Goal: Task Accomplishment & Management: Use online tool/utility

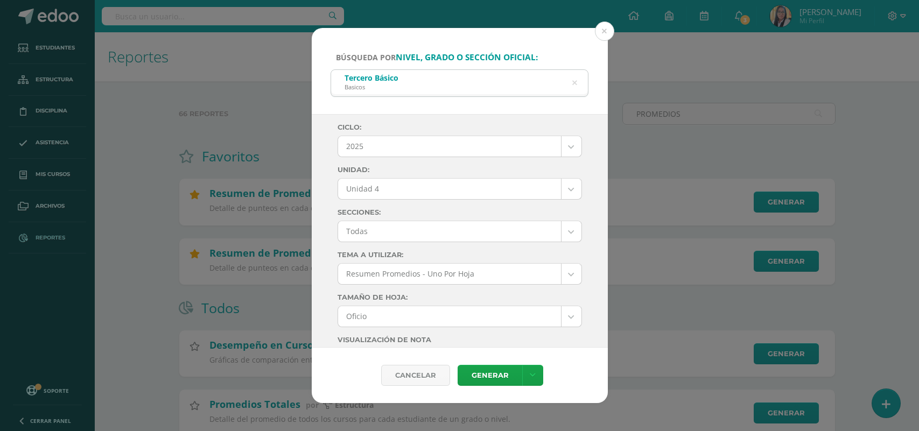
select select "Unidad 4"
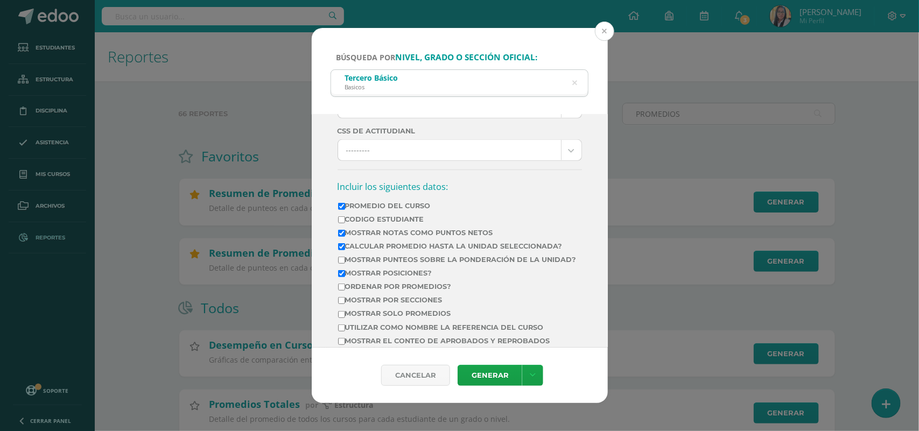
drag, startPoint x: 603, startPoint y: 30, endPoint x: 601, endPoint y: 36, distance: 5.6
click at [602, 31] on button at bounding box center [604, 31] width 19 height 19
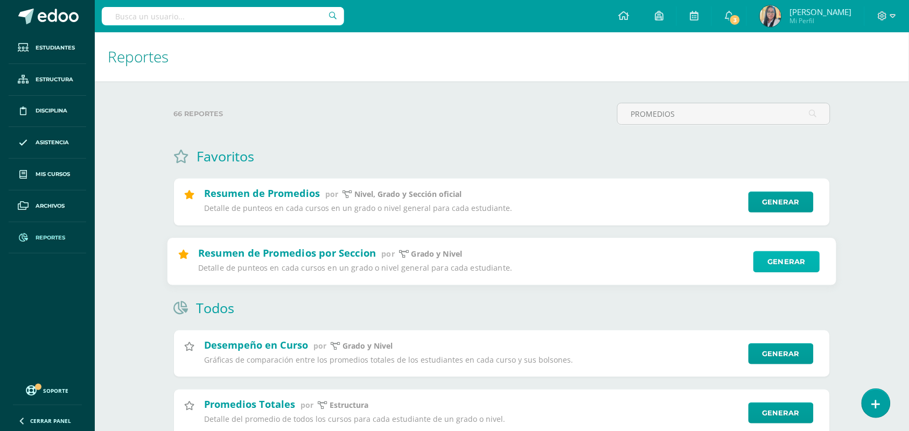
click at [781, 261] on link "Generar" at bounding box center [786, 262] width 66 height 22
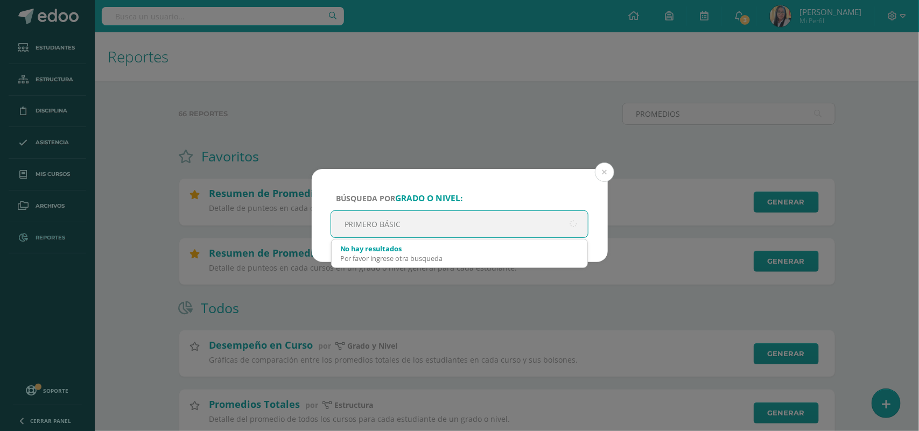
type input "PRIMERO BÁSICO"
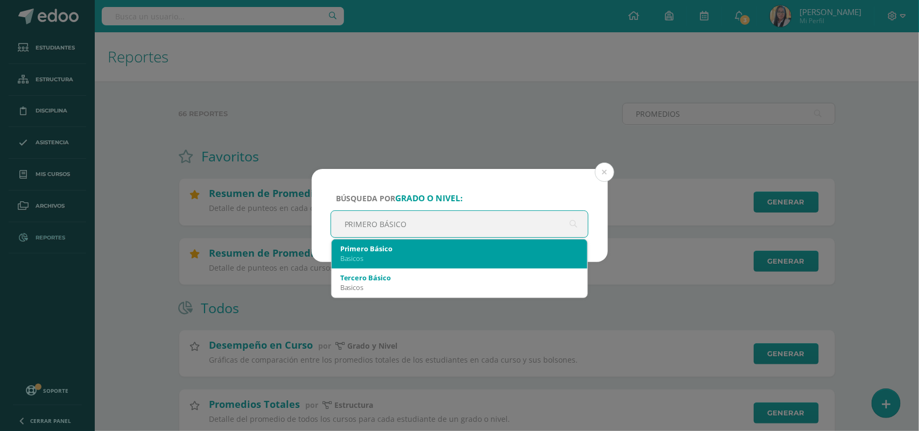
click at [375, 259] on div "Basicos" at bounding box center [459, 259] width 239 height 10
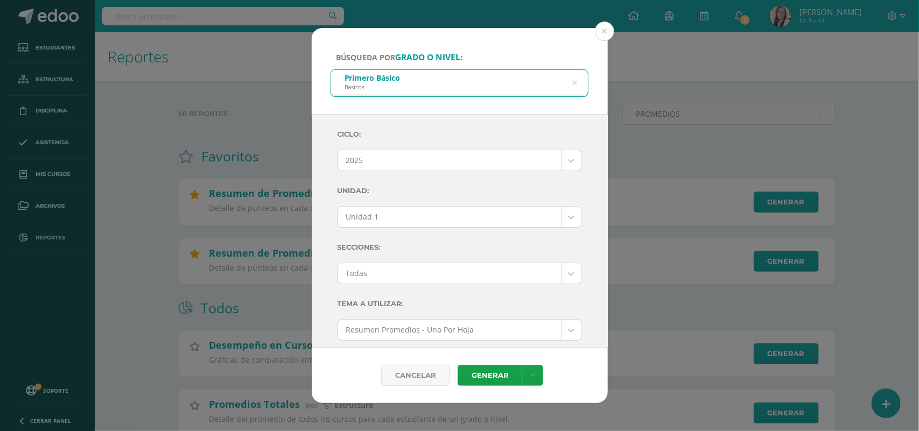
click at [559, 216] on body "Búsqueda por grado o nivel: Primero Básico Basicos PRIMERO BÁSICO Ciclo: 2025 2…" at bounding box center [459, 295] width 919 height 590
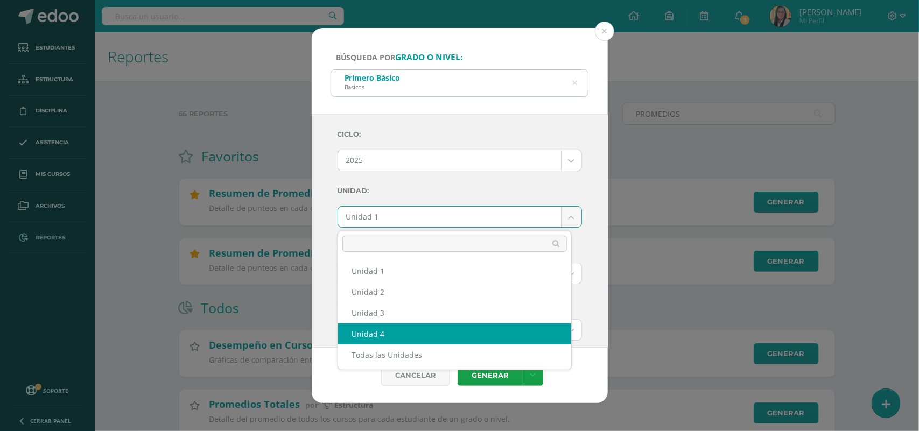
select select "Unidad 4"
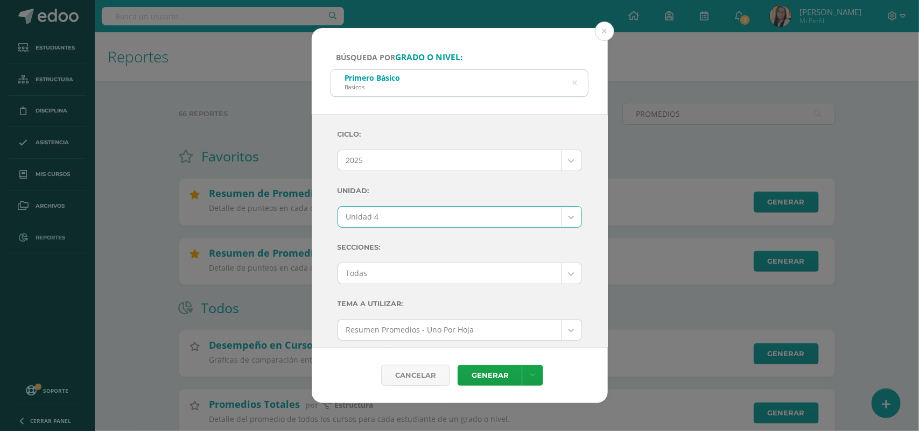
click at [556, 267] on body "Búsqueda por grado o nivel: Primero Básico Basicos PRIMERO BÁSICO Ciclo: 2025 2…" at bounding box center [459, 295] width 919 height 590
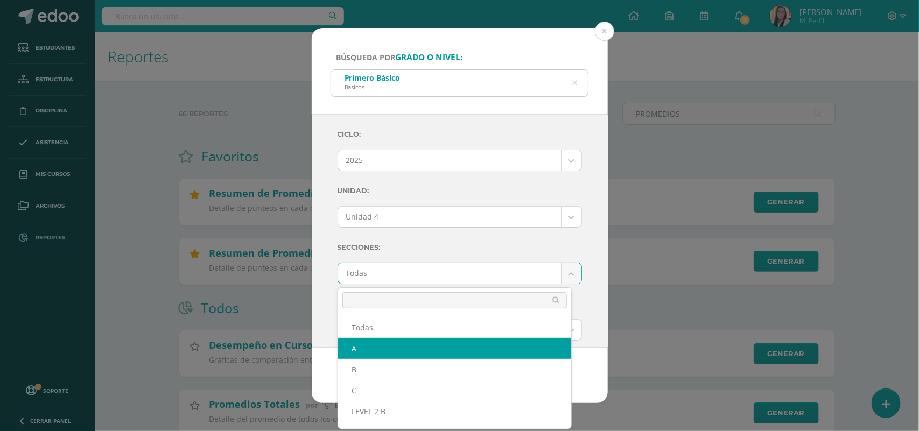
select select "A"
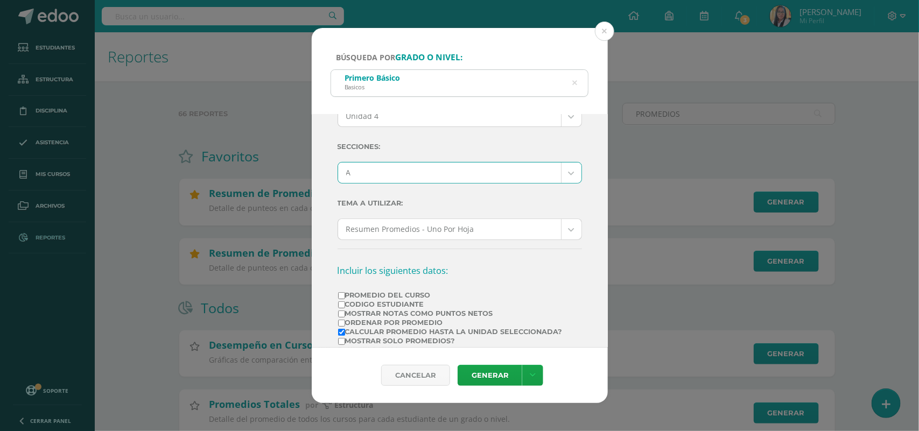
scroll to position [168, 0]
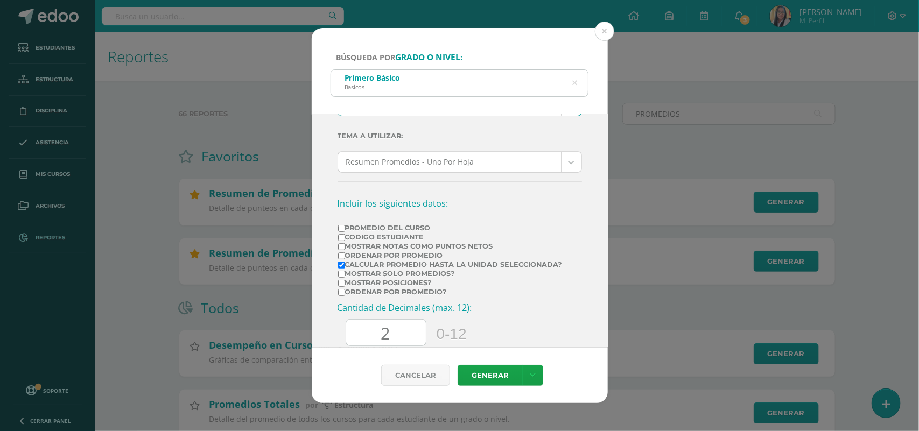
click at [340, 232] on input "Promedio del Curso" at bounding box center [341, 228] width 7 height 7
checkbox input "true"
click at [340, 249] on input "Mostrar Notas Como Puntos Netos" at bounding box center [341, 246] width 7 height 7
checkbox input "true"
click at [397, 334] on input "2" at bounding box center [386, 333] width 80 height 26
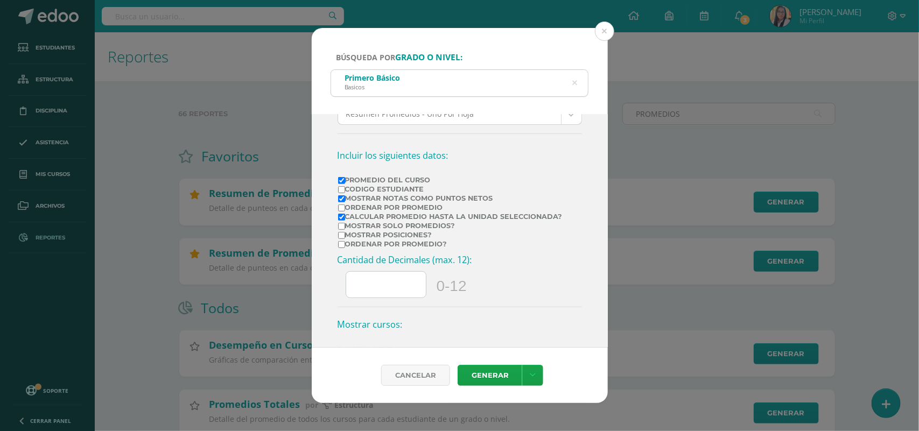
scroll to position [239, 0]
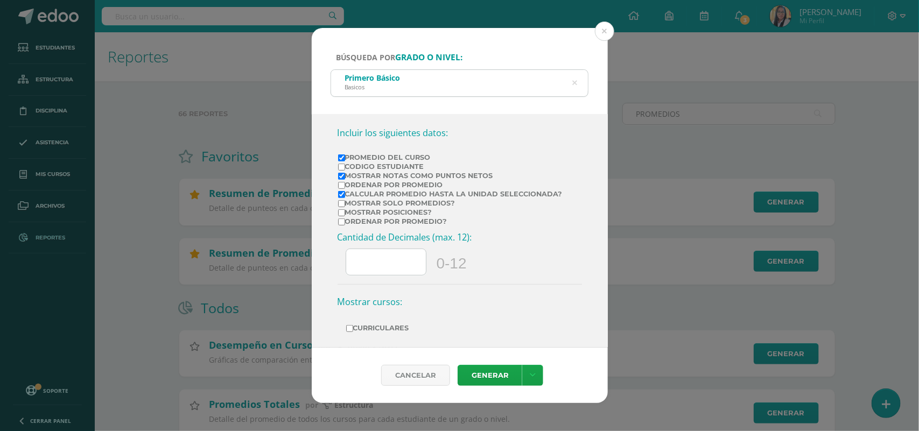
click at [339, 207] on input "Mostrar solo promedios?" at bounding box center [341, 203] width 7 height 7
click at [490, 381] on link "Generar" at bounding box center [490, 375] width 65 height 21
click at [340, 205] on input "Mostrar solo promedios?" at bounding box center [341, 203] width 7 height 7
checkbox input "false"
click at [482, 380] on link "Generar" at bounding box center [490, 375] width 65 height 21
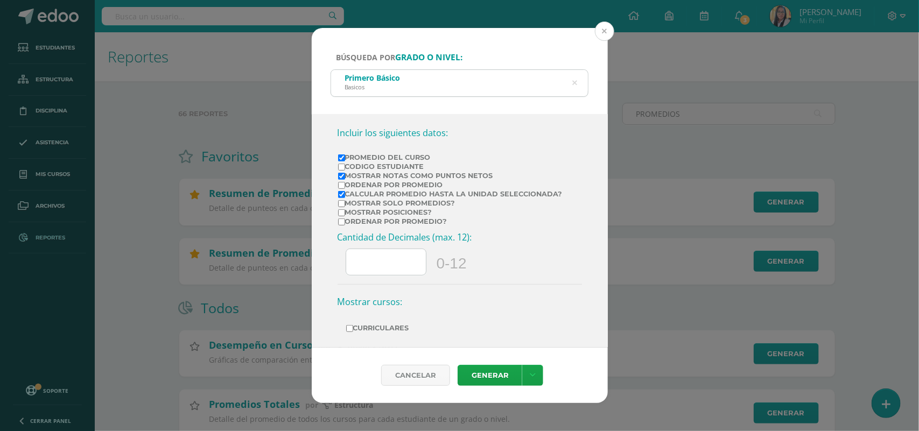
click at [606, 30] on button at bounding box center [604, 31] width 19 height 19
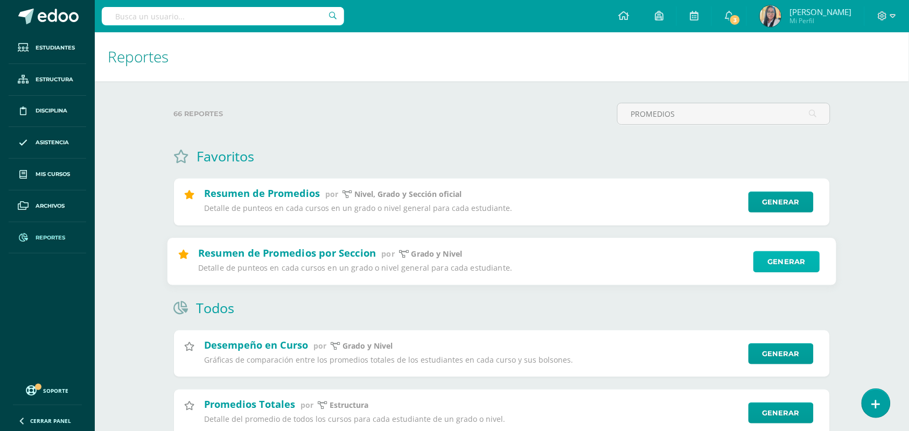
click at [771, 260] on link "Generar" at bounding box center [786, 262] width 66 height 22
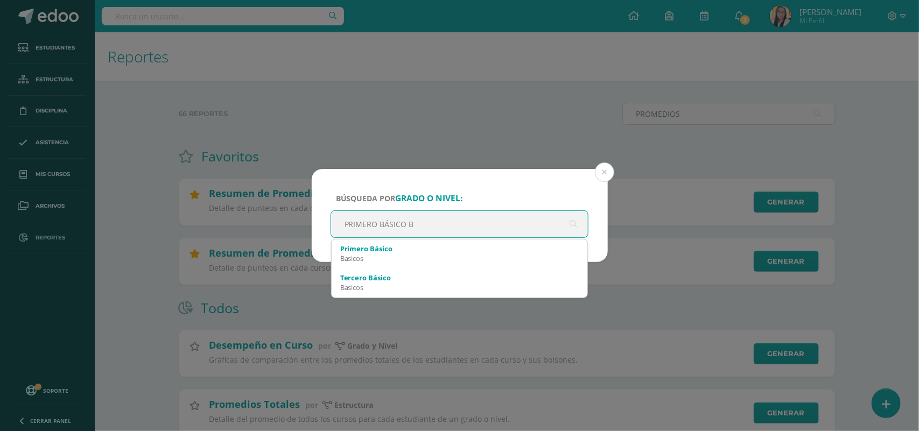
type input "PRIMERO BÁSICO"
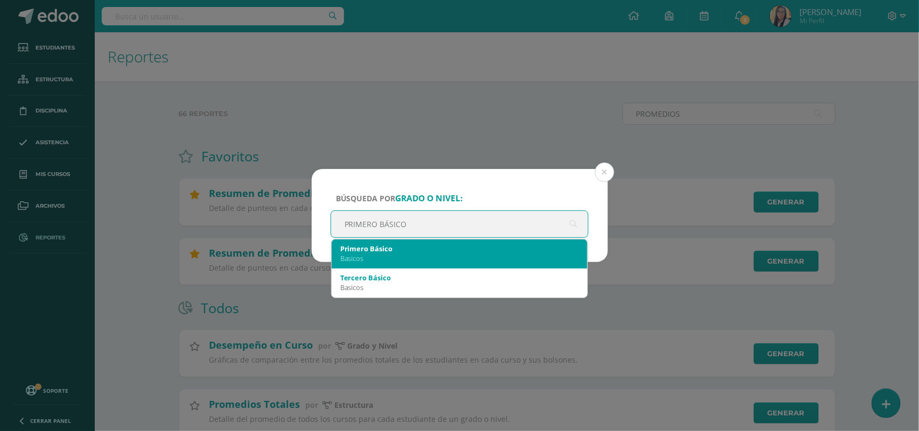
click at [409, 257] on div "Basicos" at bounding box center [459, 259] width 239 height 10
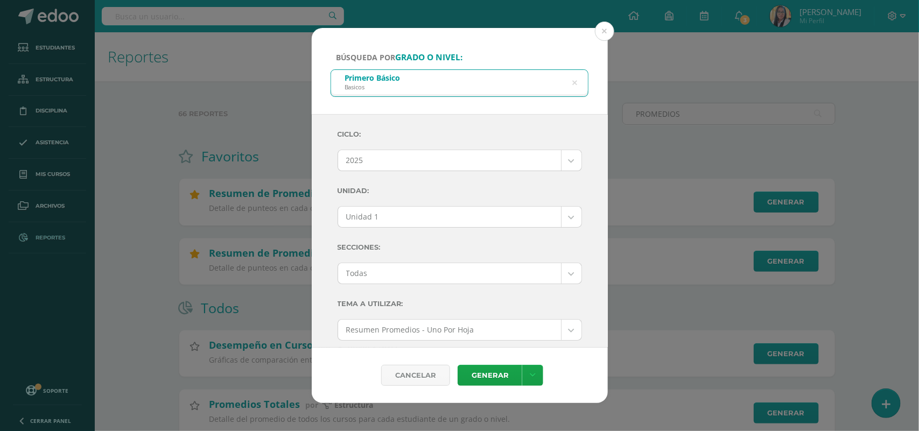
click at [564, 217] on body "Búsqueda por grado o nivel: Primero Básico Basicos PRIMERO BÁSICO Ciclo: 2025 2…" at bounding box center [459, 295] width 919 height 590
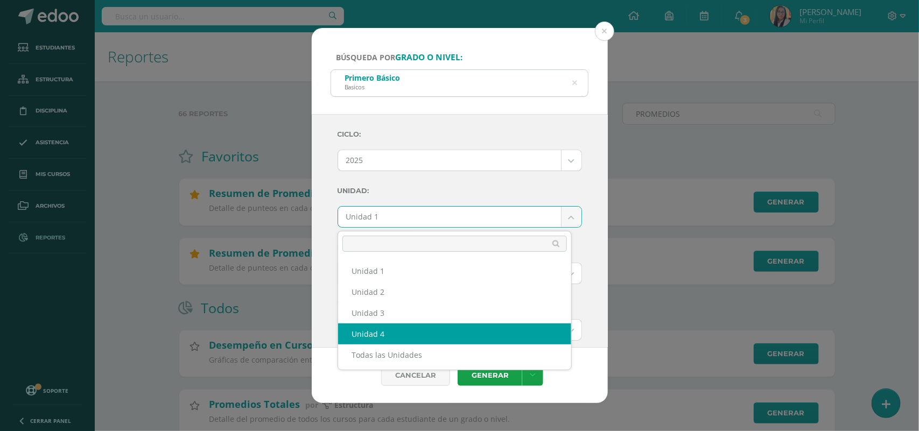
select select "Unidad 4"
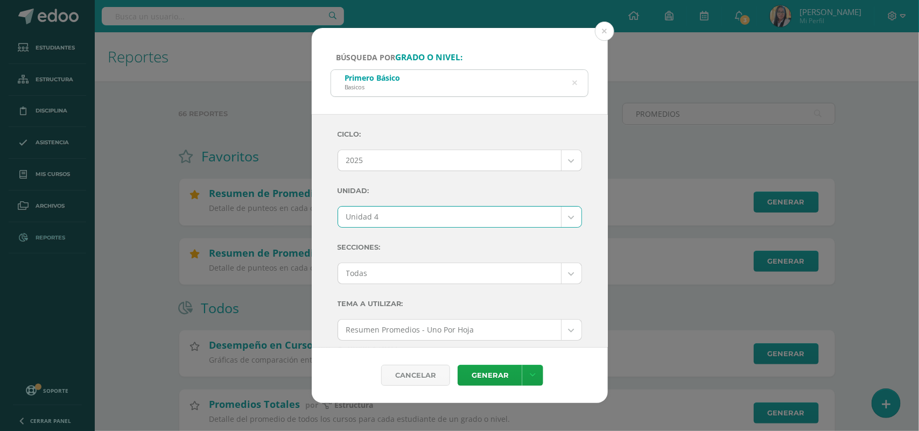
scroll to position [67, 0]
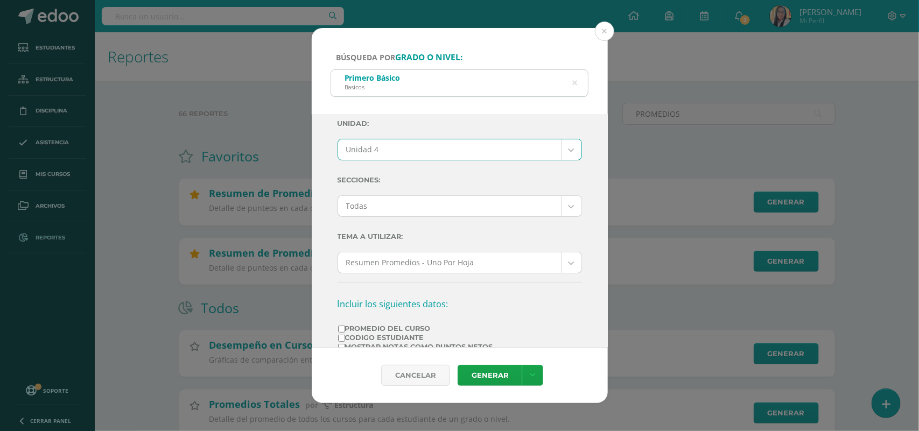
click at [556, 205] on body "Búsqueda por grado o nivel: Primero Básico Basicos PRIMERO BÁSICO Ciclo: 2025 2…" at bounding box center [459, 295] width 919 height 590
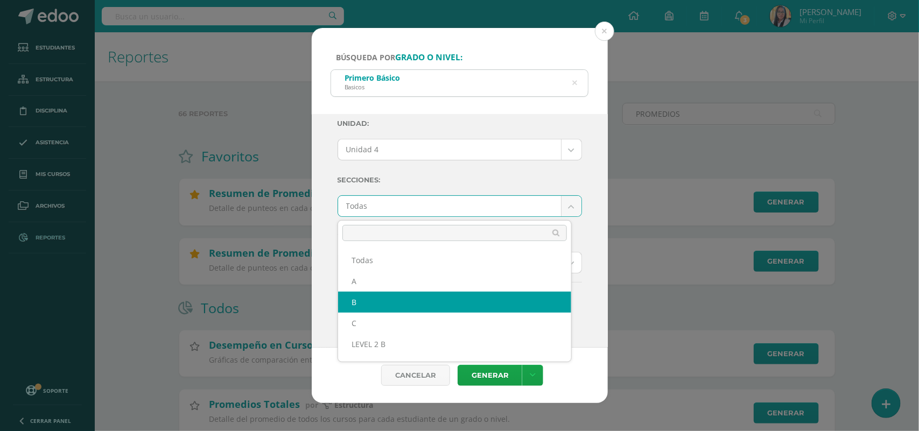
select select "B"
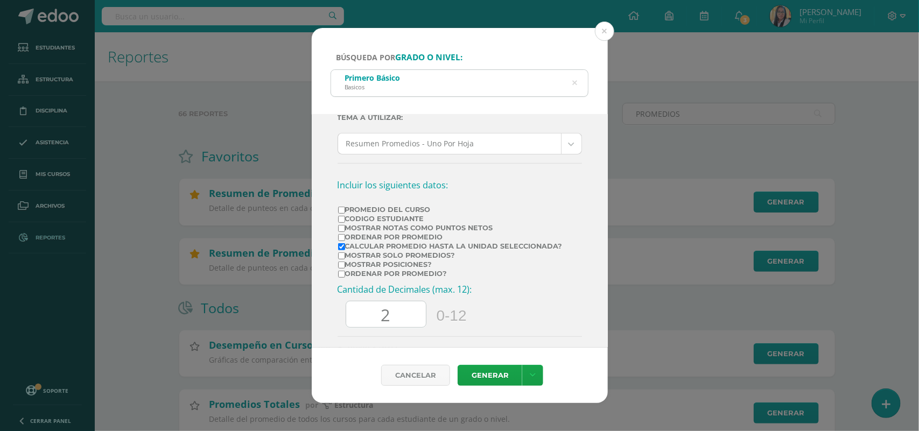
scroll to position [202, 0]
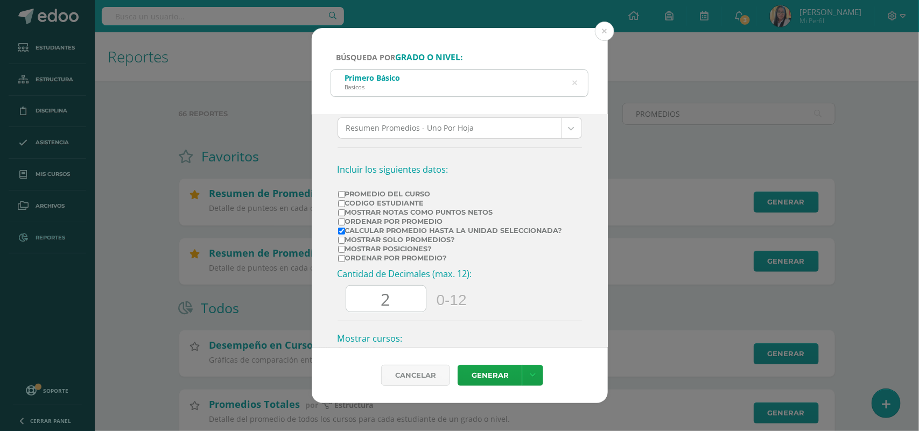
click at [340, 214] on input "Mostrar Notas Como Puntos Netos" at bounding box center [341, 212] width 7 height 7
checkbox input "true"
click at [342, 244] on input "Mostrar solo promedios?" at bounding box center [341, 240] width 7 height 7
checkbox input "true"
click at [397, 307] on input "2" at bounding box center [386, 299] width 80 height 26
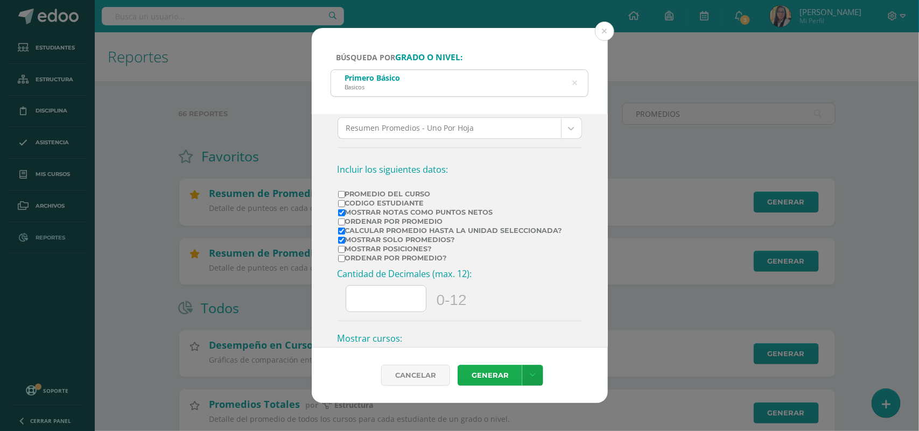
click at [496, 368] on link "Generar" at bounding box center [490, 375] width 65 height 21
click at [606, 27] on button at bounding box center [604, 31] width 19 height 19
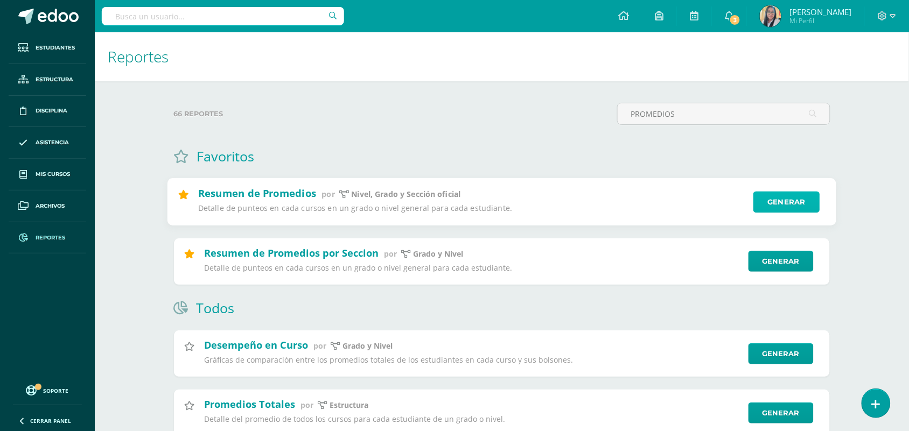
click at [791, 195] on link "Generar" at bounding box center [786, 203] width 66 height 22
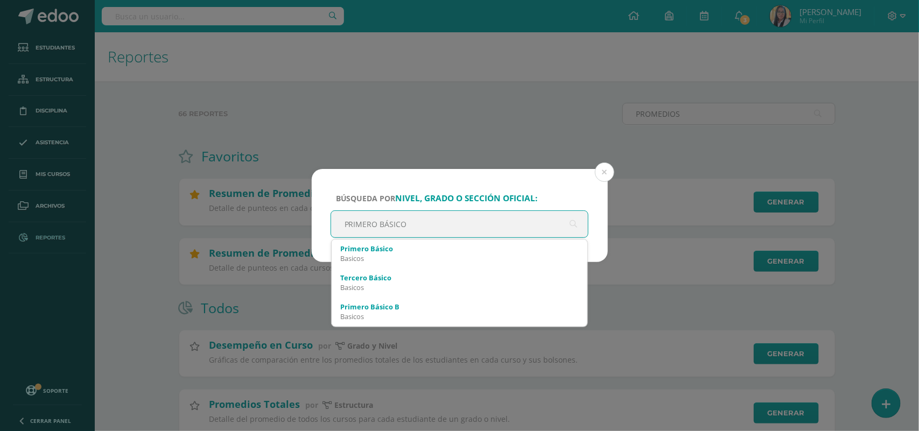
type input "PRIMERO BÁSICO A"
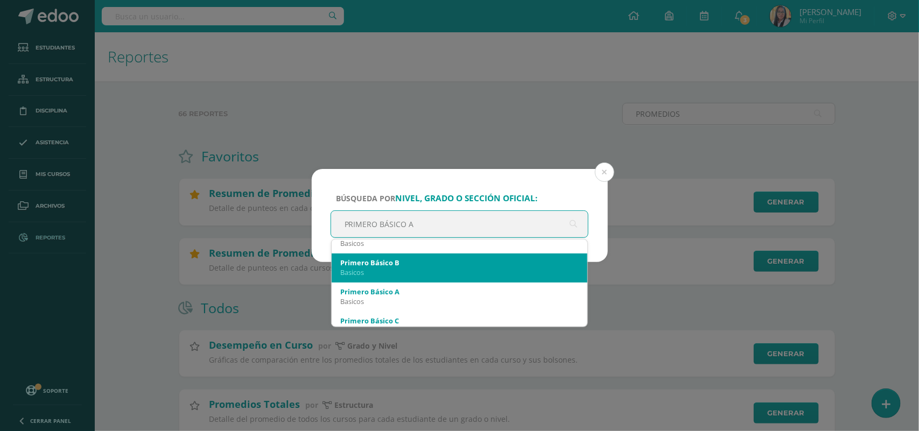
scroll to position [67, 0]
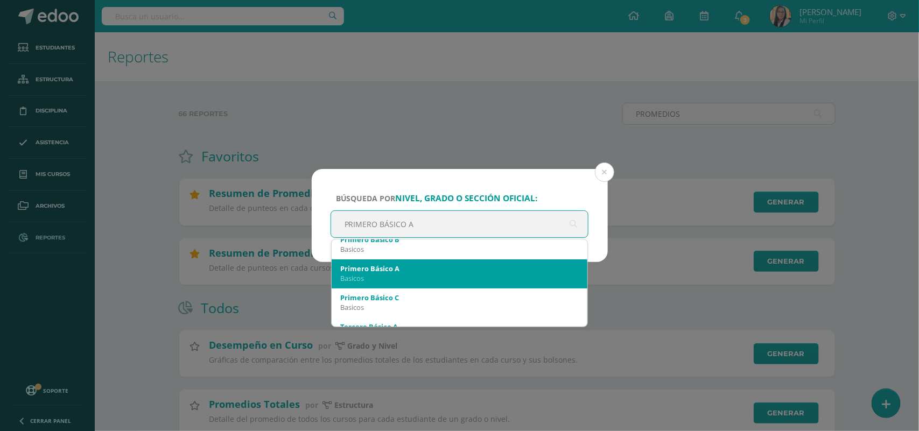
click at [387, 280] on div "Basicos" at bounding box center [459, 279] width 239 height 10
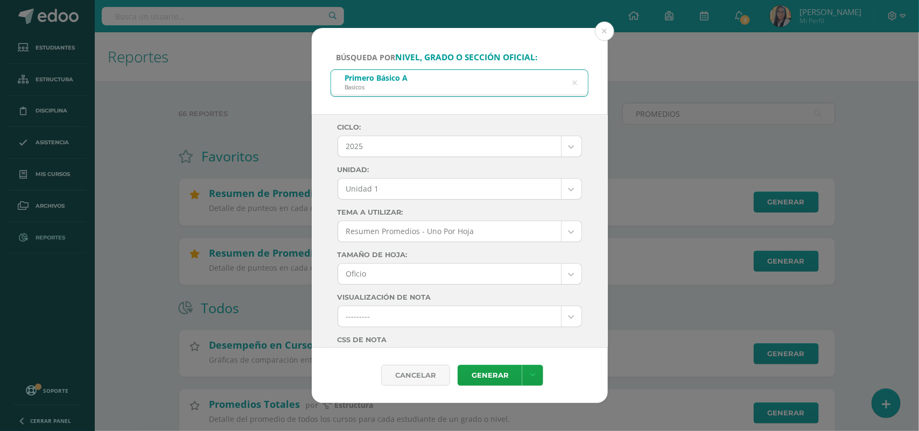
click at [564, 190] on body "Búsqueda por nivel, grado o sección oficial: Primero Básico A Basicos PRIMERO B…" at bounding box center [459, 295] width 919 height 590
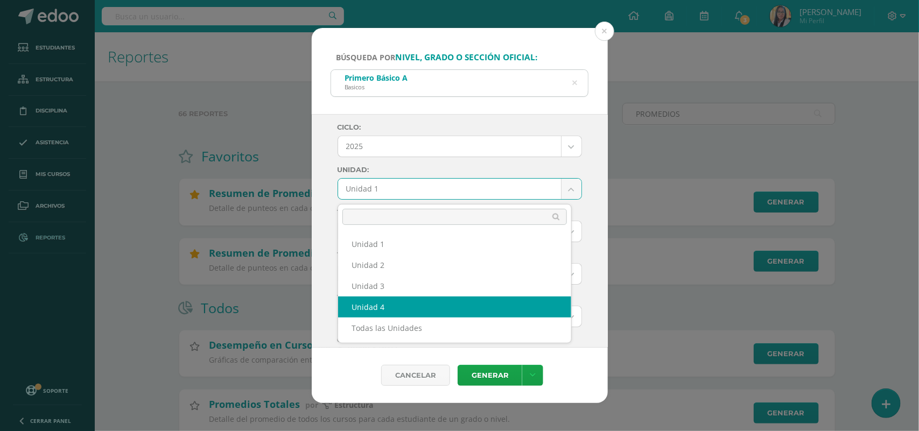
select select "Unidad 4"
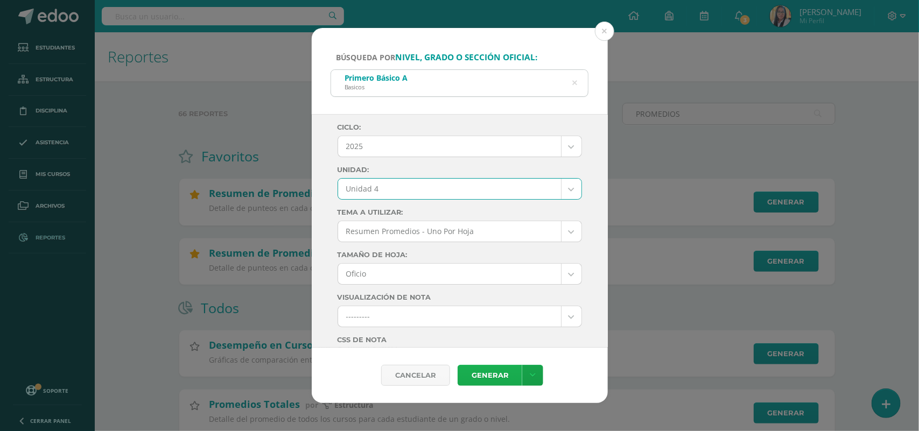
click at [475, 374] on link "Generar" at bounding box center [490, 375] width 65 height 21
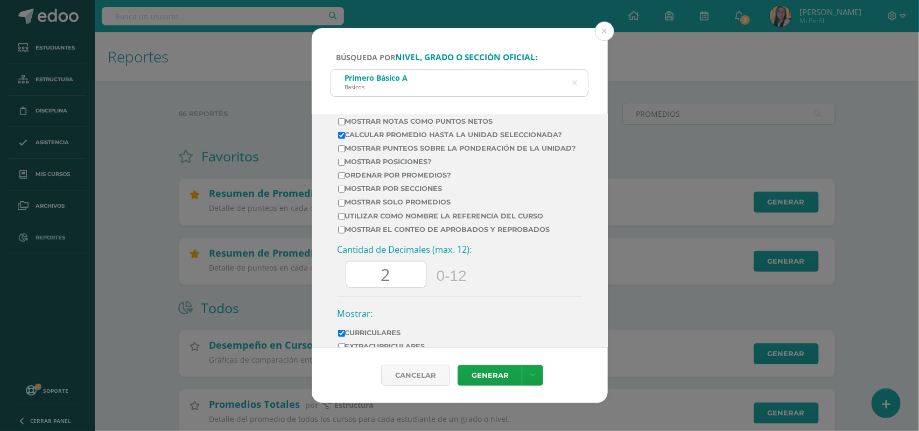
scroll to position [505, 0]
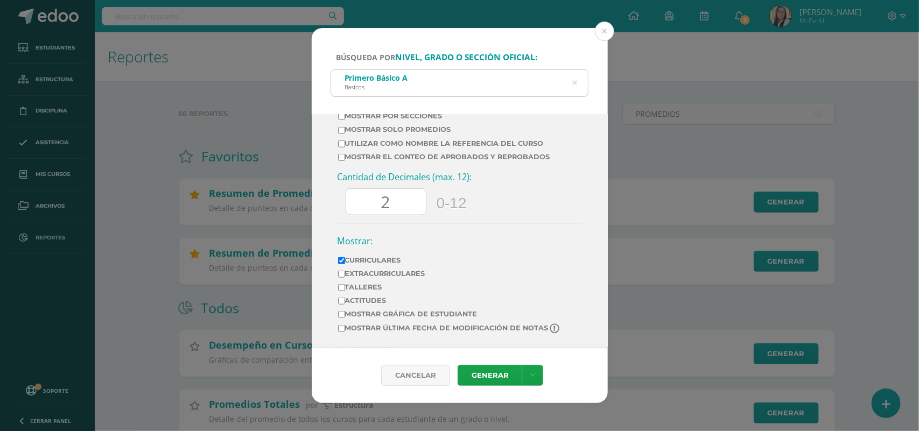
click at [400, 202] on input "2" at bounding box center [386, 202] width 80 height 26
click at [485, 370] on link "Generar" at bounding box center [490, 375] width 65 height 21
click at [601, 30] on button at bounding box center [604, 31] width 19 height 19
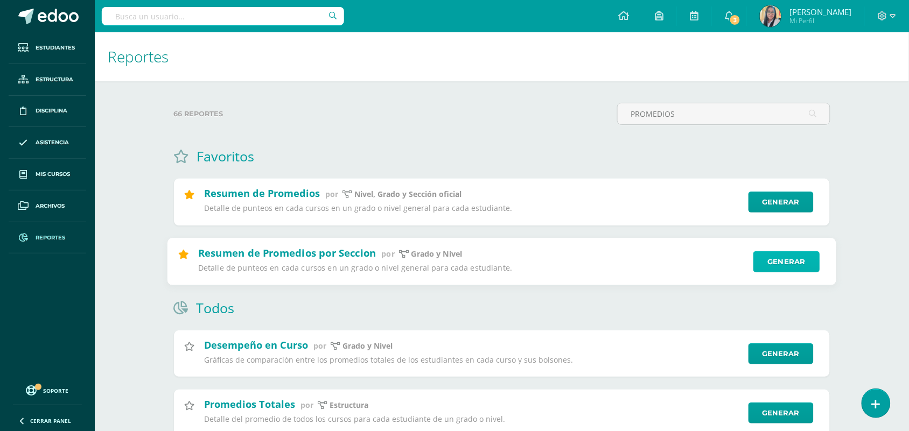
click at [782, 259] on link "Generar" at bounding box center [786, 262] width 66 height 22
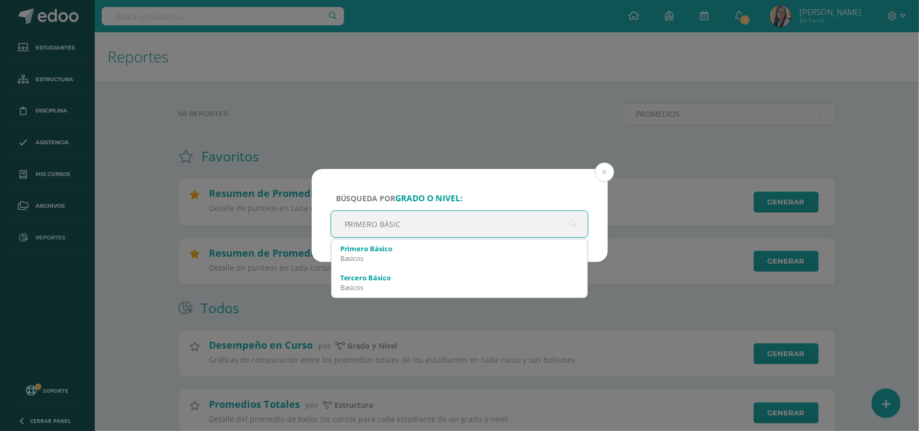
type input "PRIMERO BÁSICO"
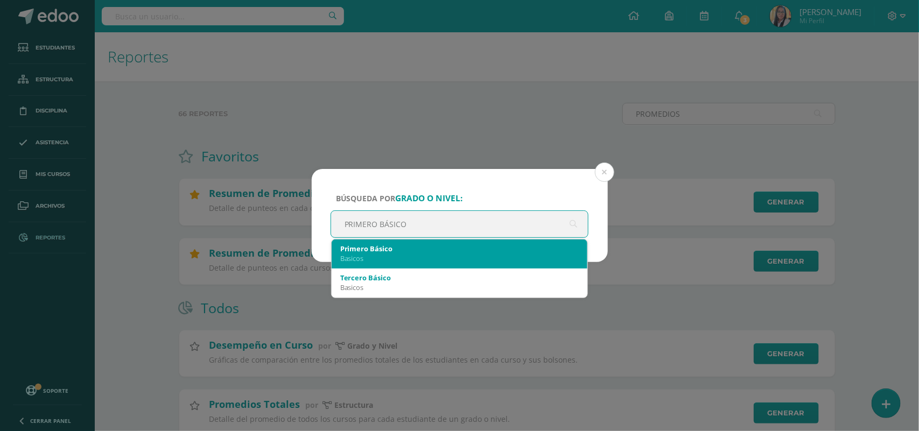
click at [341, 260] on div "Basicos" at bounding box center [459, 259] width 239 height 10
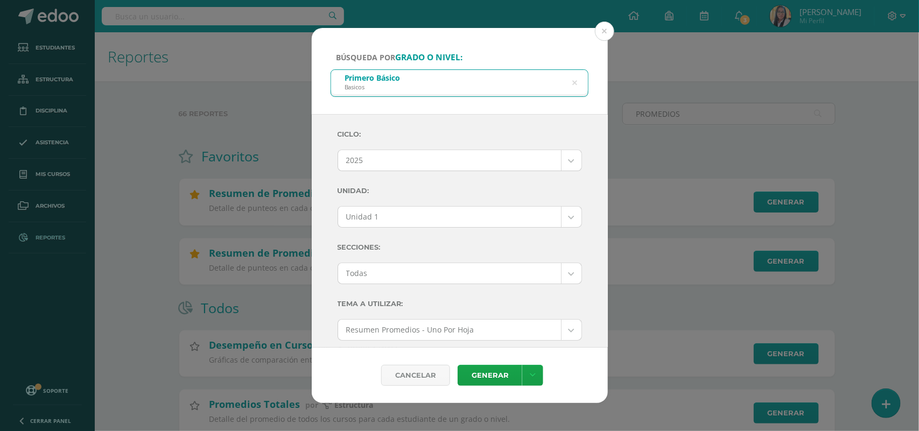
click at [564, 216] on body "Búsqueda por grado o nivel: Primero Básico Basicos PRIMERO BÁSICO Ciclo: 2025 2…" at bounding box center [459, 295] width 919 height 590
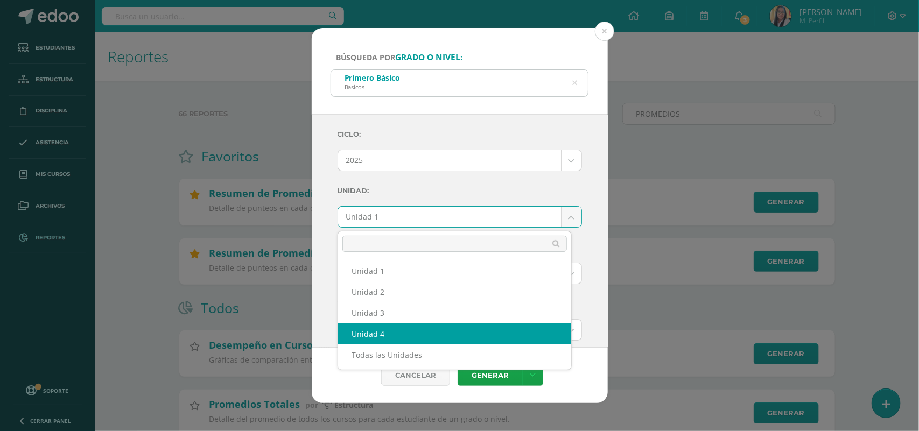
select select "Unidad 4"
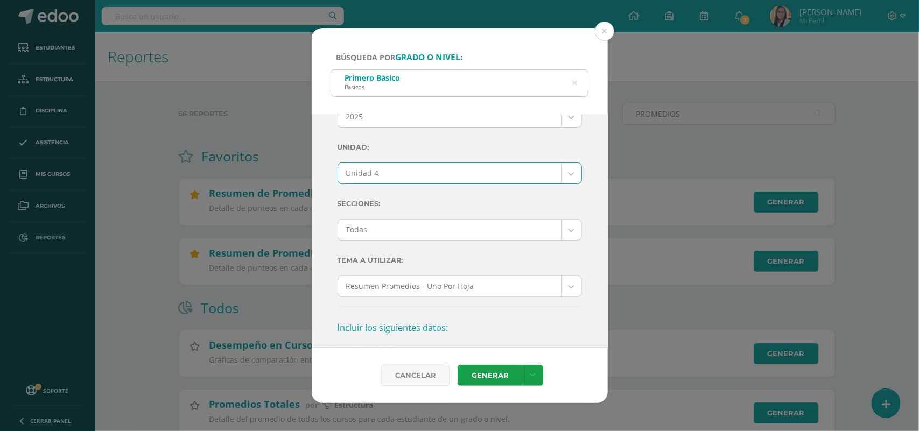
scroll to position [67, 0]
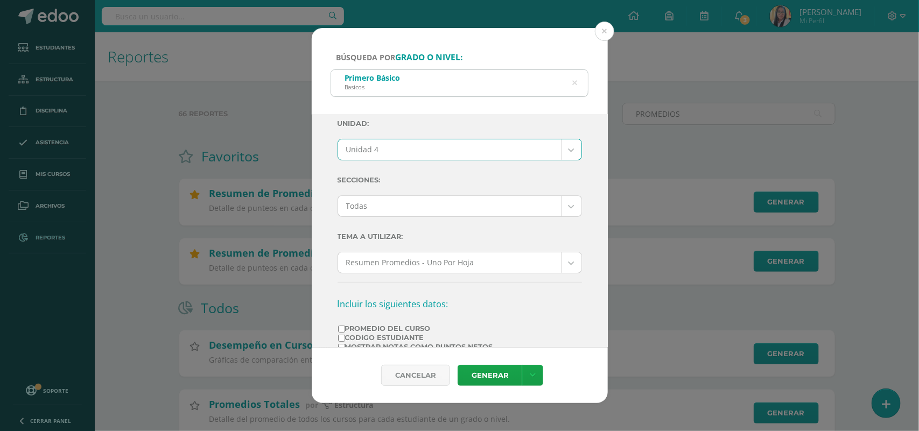
click at [562, 208] on body "Búsqueda por grado o nivel: Primero Básico Basicos PRIMERO BÁSICO Ciclo: 2025 2…" at bounding box center [459, 295] width 919 height 590
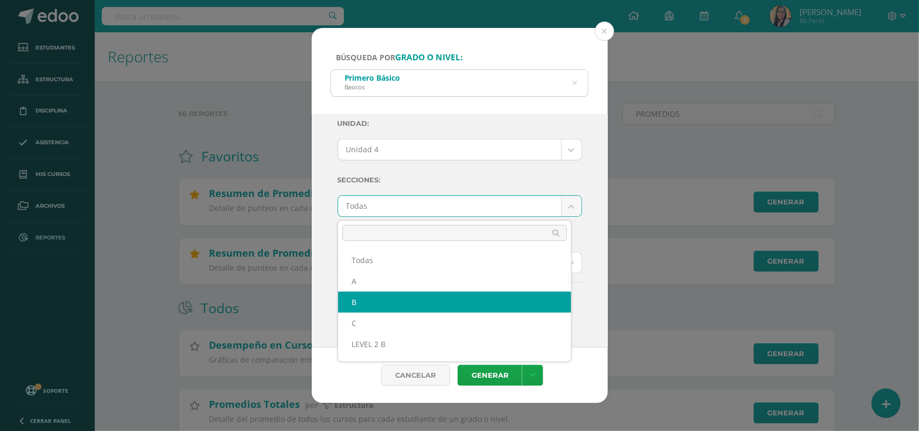
select select "B"
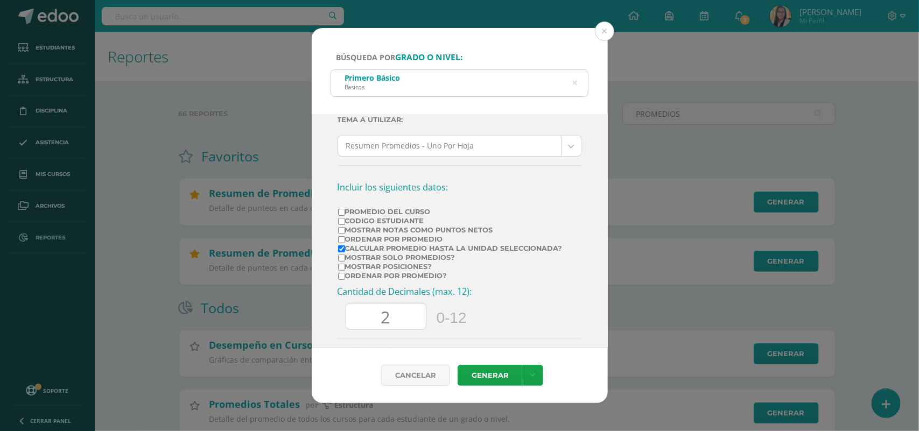
scroll to position [202, 0]
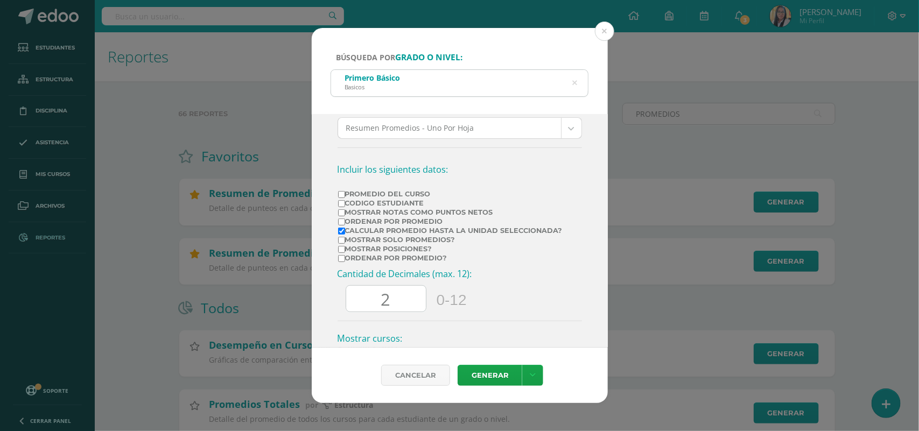
click at [341, 225] on input "Ordenar por Promedio" at bounding box center [341, 222] width 7 height 7
click at [338, 224] on input "Ordenar por Promedio" at bounding box center [341, 222] width 7 height 7
checkbox input "false"
click at [341, 244] on input "Mostrar solo promedios?" at bounding box center [341, 240] width 7 height 7
checkbox input "true"
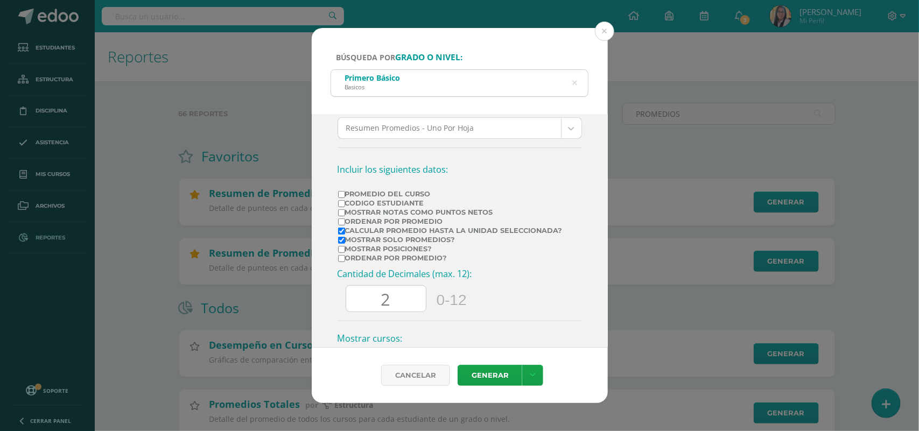
click at [389, 303] on input "2" at bounding box center [386, 299] width 80 height 26
click at [342, 216] on input "Mostrar Notas Como Puntos Netos" at bounding box center [341, 212] width 7 height 7
checkbox input "true"
click at [490, 370] on link "Generar" at bounding box center [490, 375] width 65 height 21
click at [341, 197] on input "Promedio del Curso" at bounding box center [341, 194] width 7 height 7
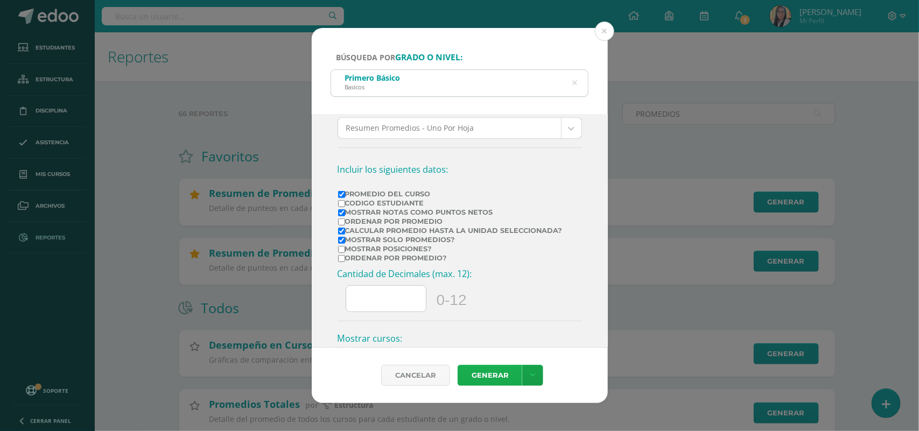
click at [486, 378] on link "Generar" at bounding box center [490, 375] width 65 height 21
click at [338, 197] on input "Promedio del Curso" at bounding box center [341, 194] width 7 height 7
checkbox input "false"
click at [496, 370] on link "Generar" at bounding box center [490, 375] width 65 height 21
click at [606, 28] on button at bounding box center [604, 31] width 19 height 19
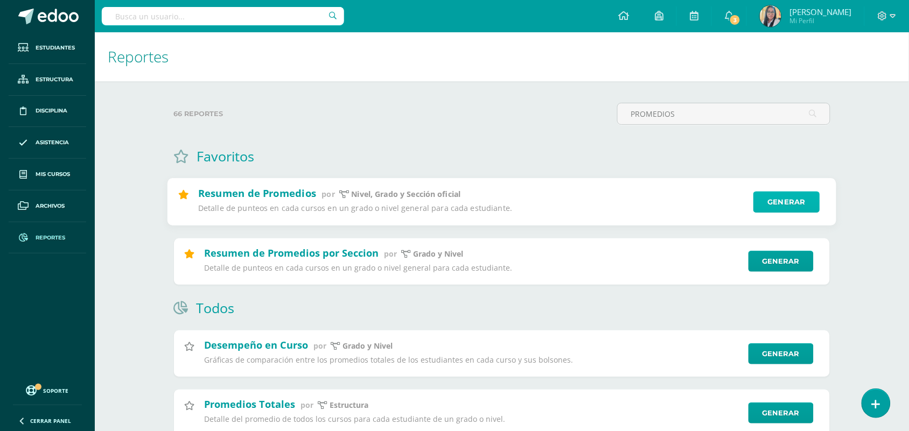
click at [771, 205] on link "Generar" at bounding box center [786, 203] width 66 height 22
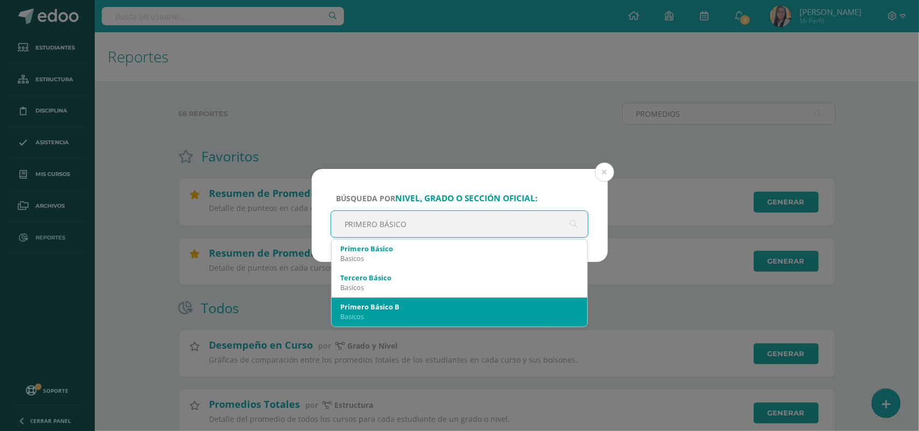
scroll to position [67, 0]
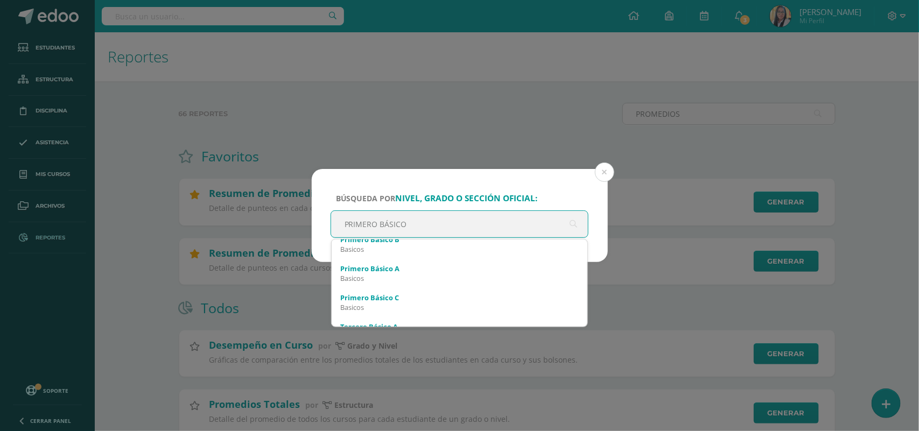
type input "PRIMERO BÁSICO"
click at [260, 264] on div "Búsqueda por nivel, grado o sección oficial: PRIMERO BÁSICO PRIMERO BÁSICO Prim…" at bounding box center [459, 215] width 919 height 431
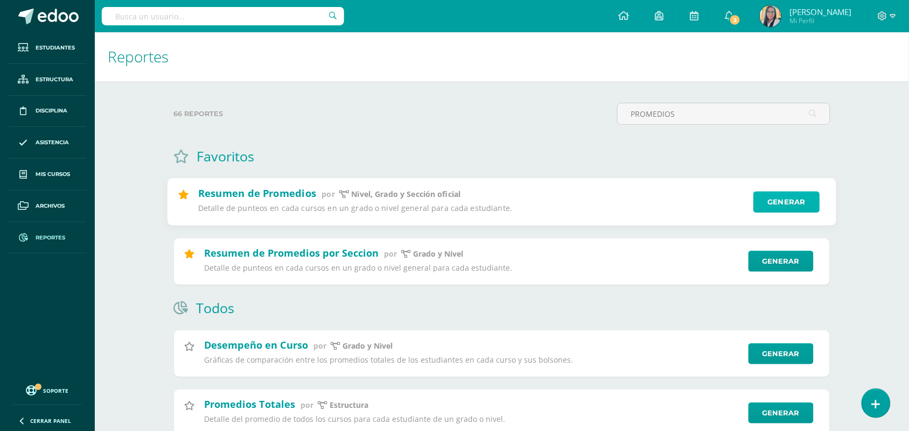
click at [790, 199] on link "Generar" at bounding box center [786, 203] width 66 height 22
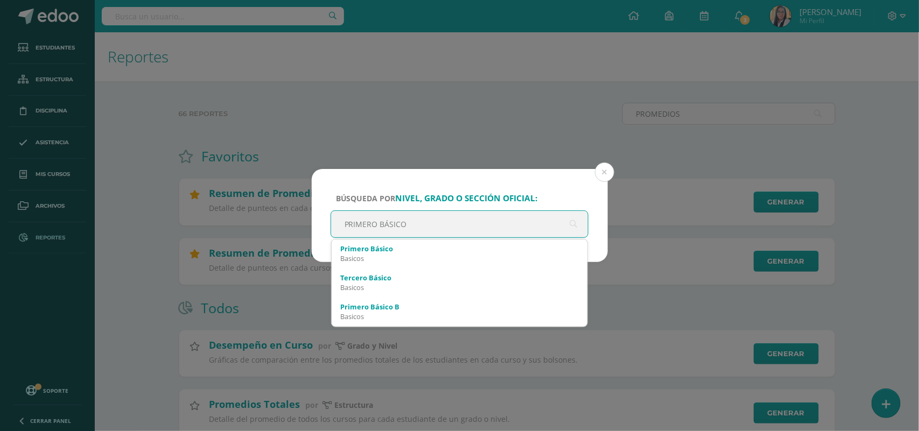
type input "PRIMERO BÁSICO"
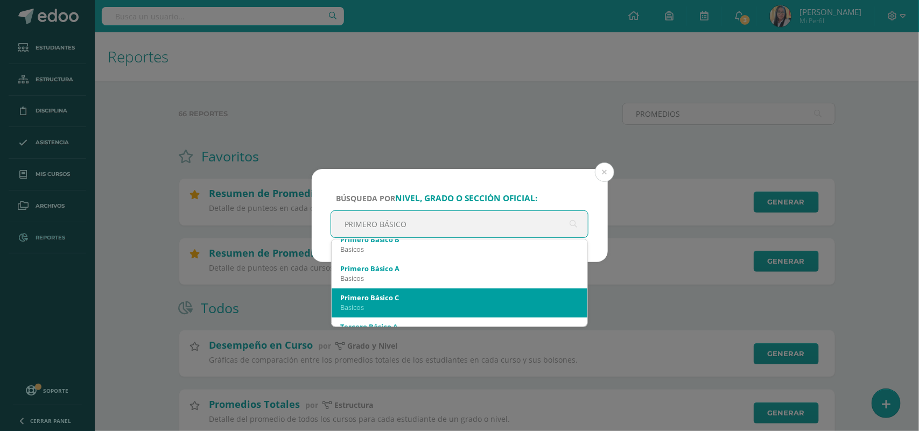
click at [373, 307] on div "Basicos" at bounding box center [459, 308] width 239 height 10
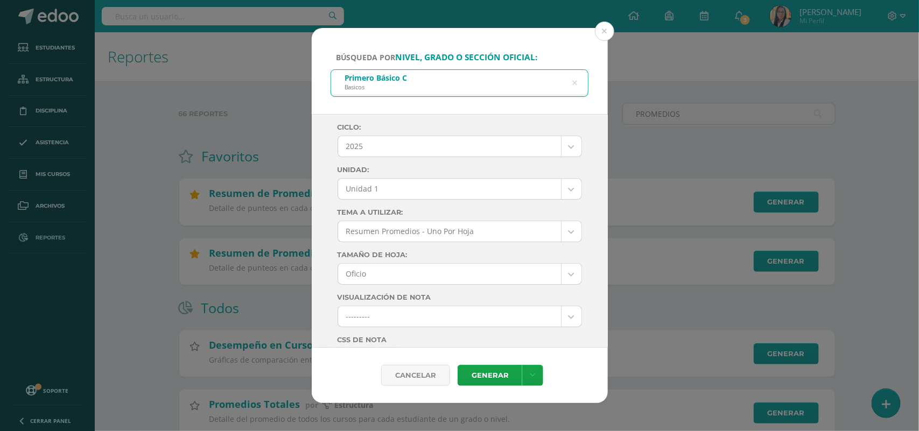
click at [560, 186] on body "Búsqueda por nivel, grado o sección oficial: Primero Básico C Basicos PRIMERO B…" at bounding box center [459, 295] width 919 height 590
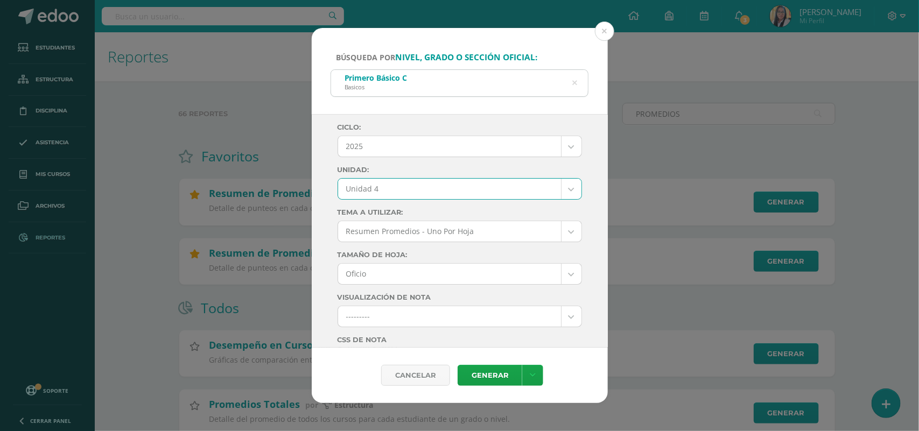
select select "Unidad 4"
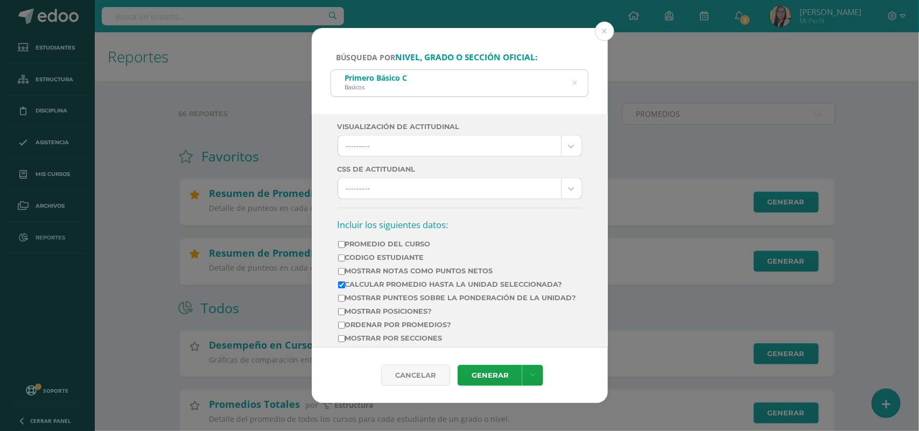
scroll to position [269, 0]
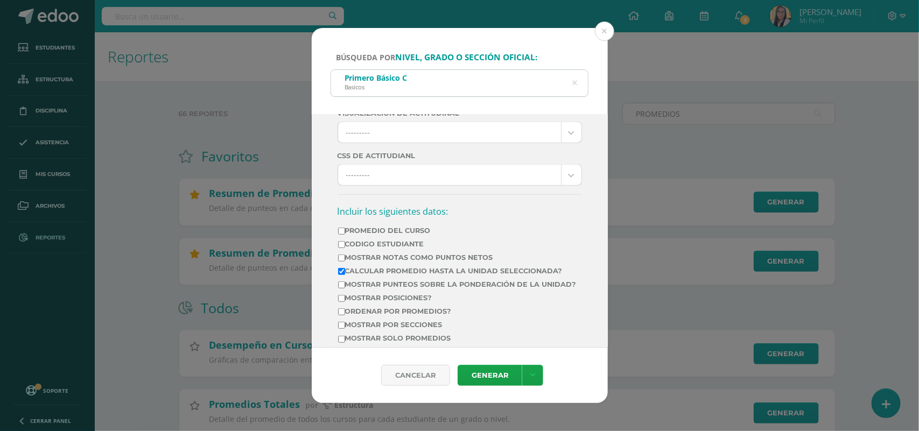
click at [341, 235] on input "Promedio del Curso" at bounding box center [341, 231] width 7 height 7
checkbox input "true"
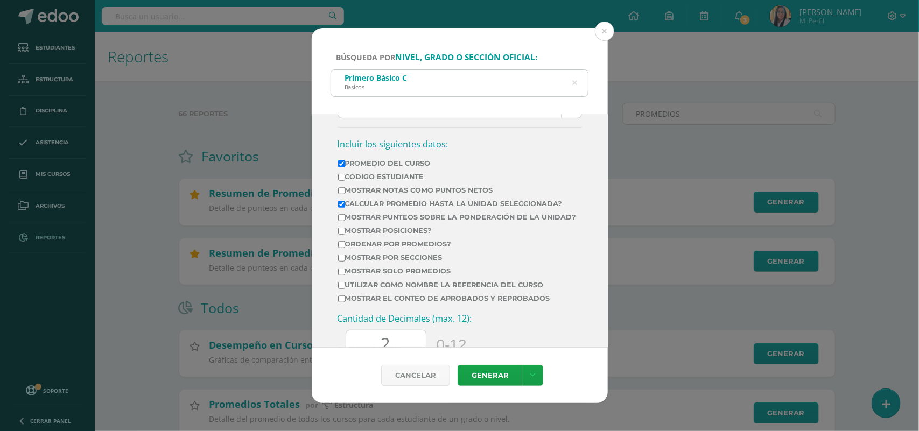
click at [338, 194] on input "Mostrar Notas Como Puntos Netos" at bounding box center [341, 190] width 7 height 7
checkbox input "true"
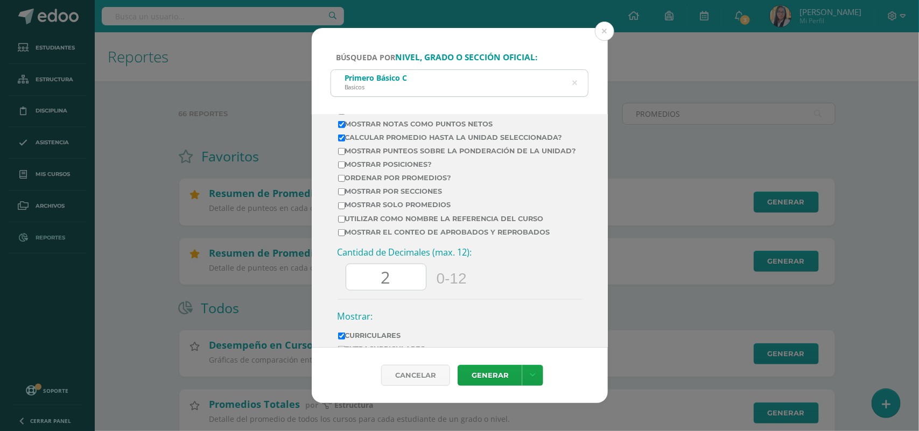
scroll to position [404, 0]
click at [396, 290] on input "2" at bounding box center [386, 276] width 80 height 26
click at [486, 369] on link "Generar" at bounding box center [490, 375] width 65 height 21
click at [610, 27] on button at bounding box center [604, 31] width 19 height 19
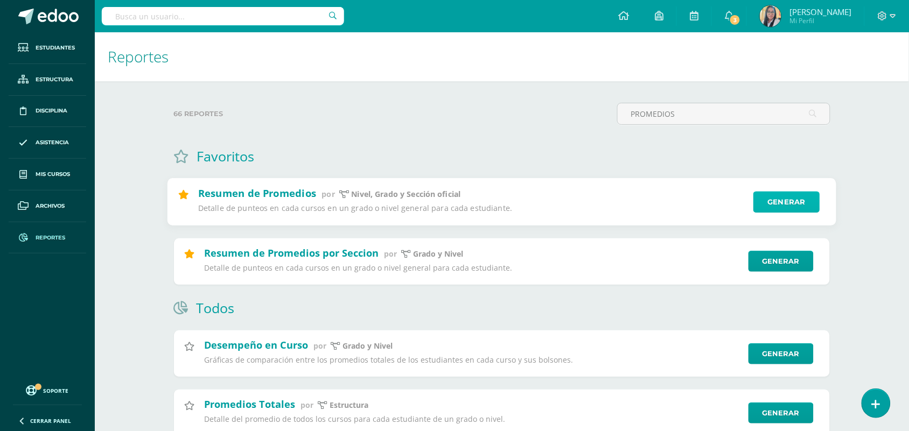
click at [784, 201] on link "Generar" at bounding box center [786, 203] width 66 height 22
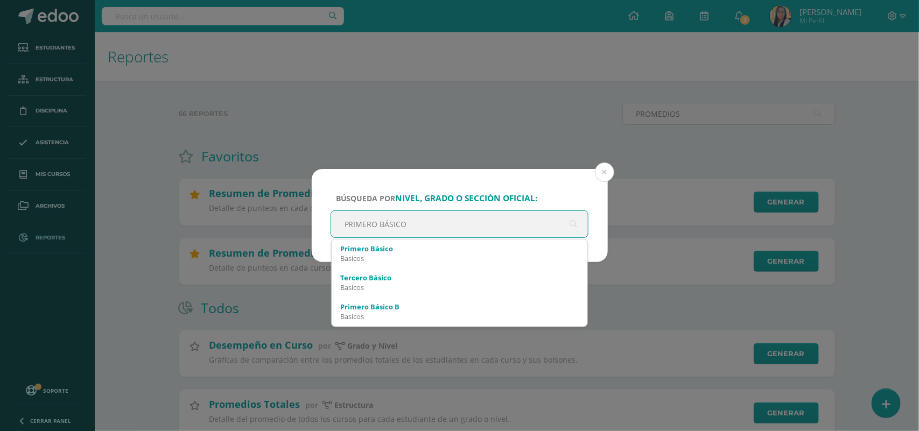
type input "PRIMERO BÁSICO"
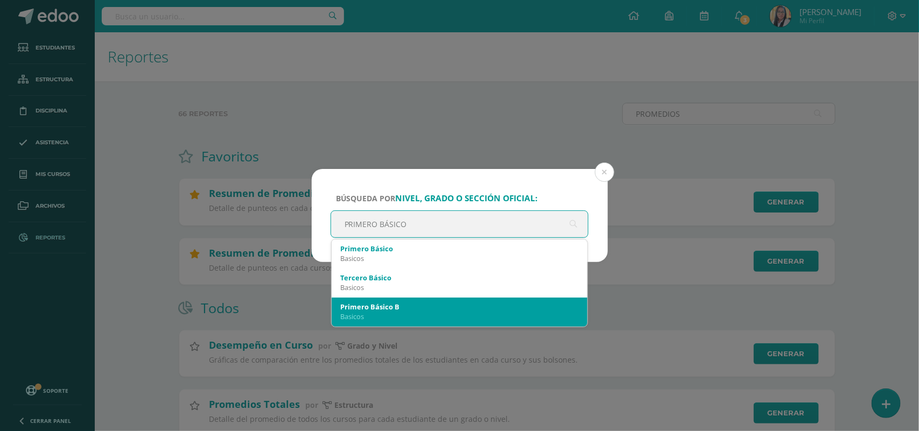
drag, startPoint x: 354, startPoint y: 316, endPoint x: 397, endPoint y: 297, distance: 46.5
click at [354, 316] on div "Basicos" at bounding box center [459, 317] width 239 height 10
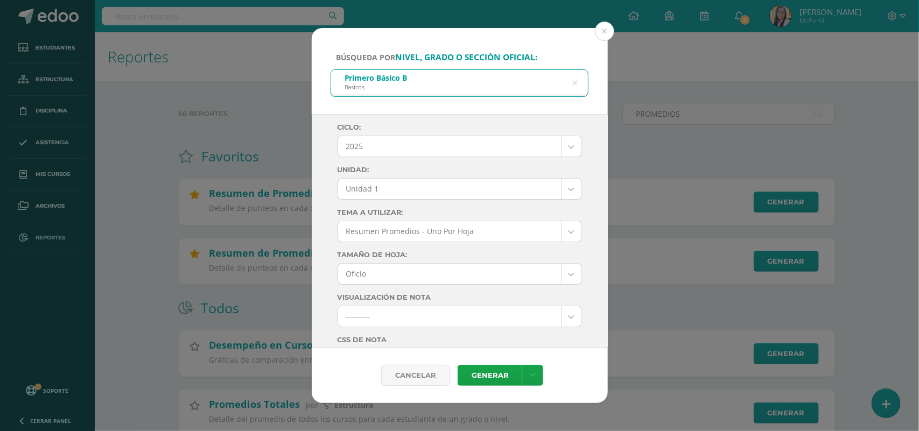
click at [561, 187] on body "Búsqueda por nivel, grado o sección oficial: Primero Básico B Basicos PRIMERO B…" at bounding box center [459, 295] width 919 height 590
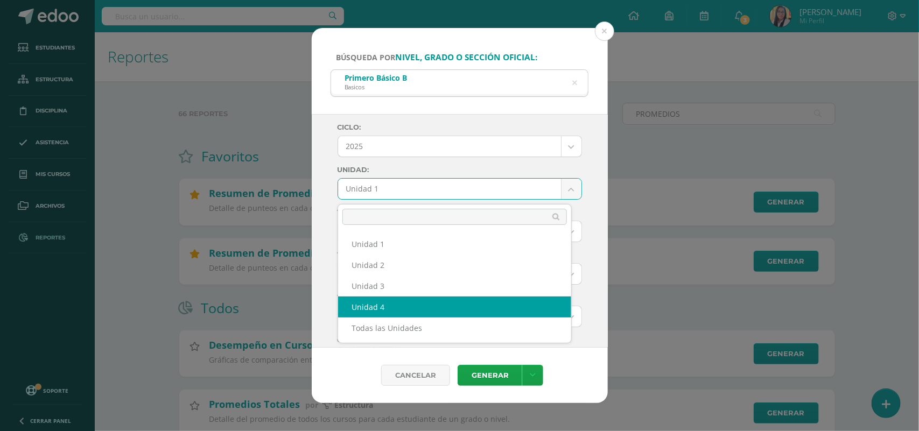
select select "Unidad 4"
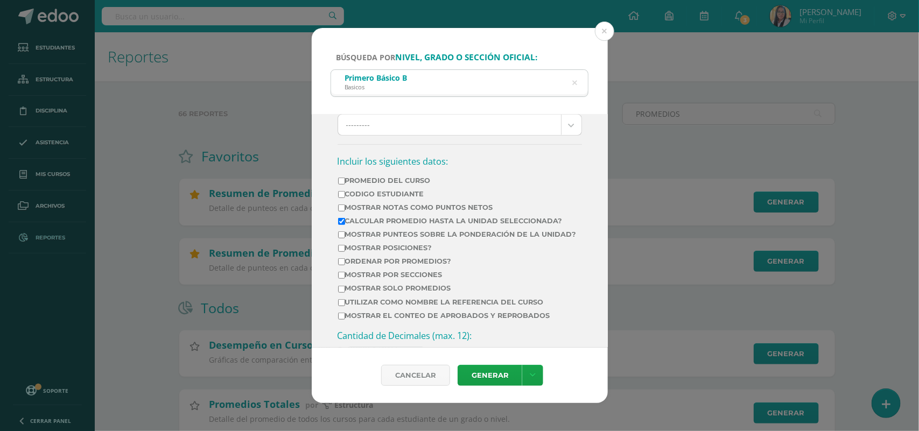
scroll to position [337, 0]
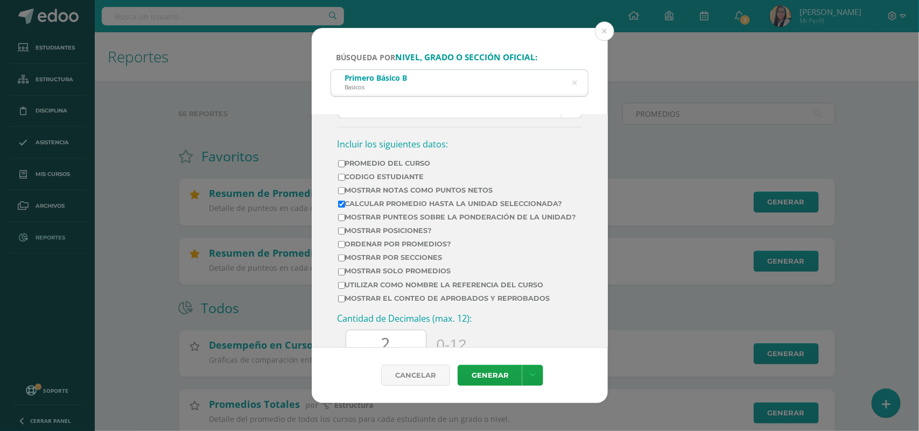
click at [341, 167] on input "Promedio del Curso" at bounding box center [341, 163] width 7 height 7
checkbox input "true"
click at [344, 194] on input "Mostrar Notas Como Puntos Netos" at bounding box center [341, 190] width 7 height 7
checkbox input "true"
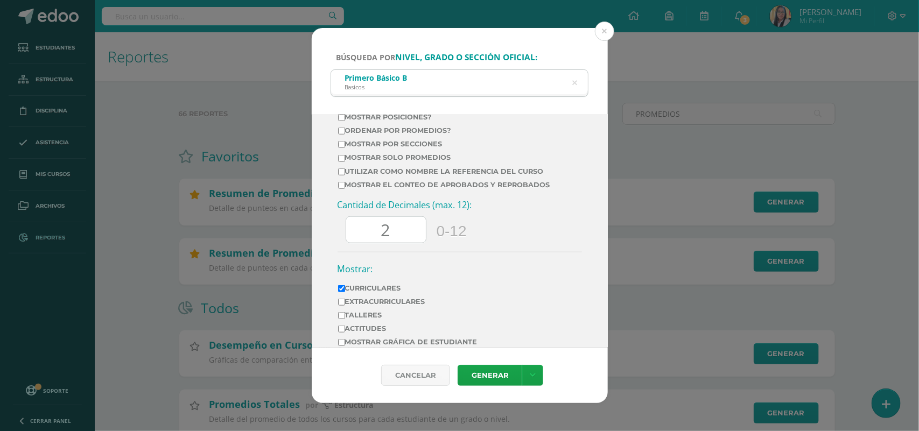
scroll to position [471, 0]
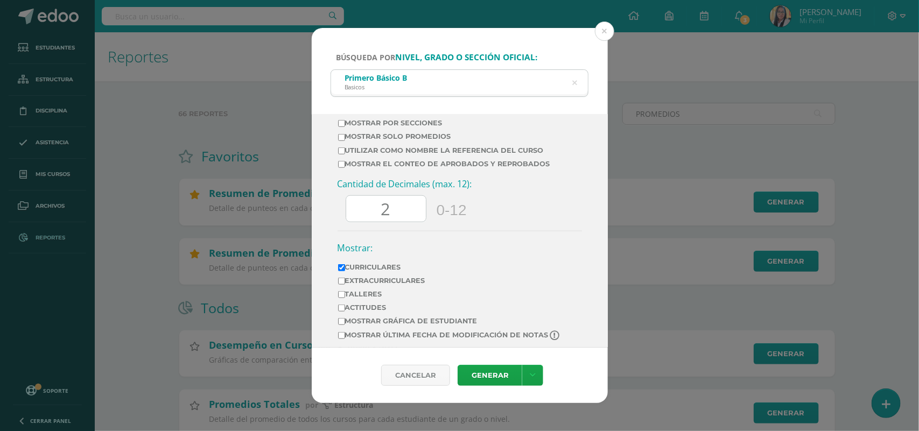
click at [405, 222] on input "2" at bounding box center [386, 209] width 80 height 26
click at [490, 378] on link "Generar" at bounding box center [490, 375] width 65 height 21
click at [607, 27] on button at bounding box center [604, 31] width 19 height 19
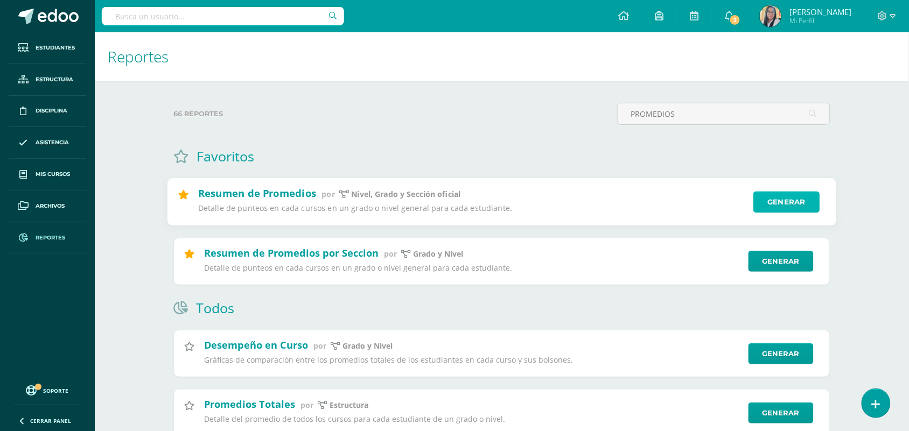
click at [791, 203] on link "Generar" at bounding box center [786, 203] width 66 height 22
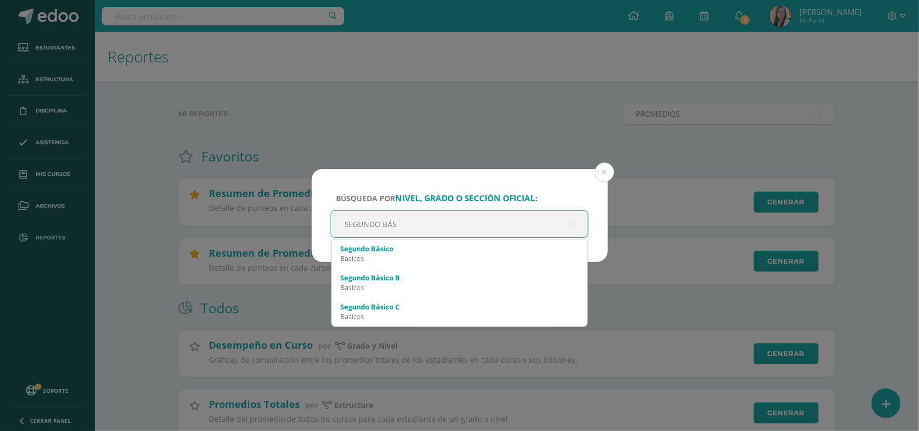
type input "[PERSON_NAME]"
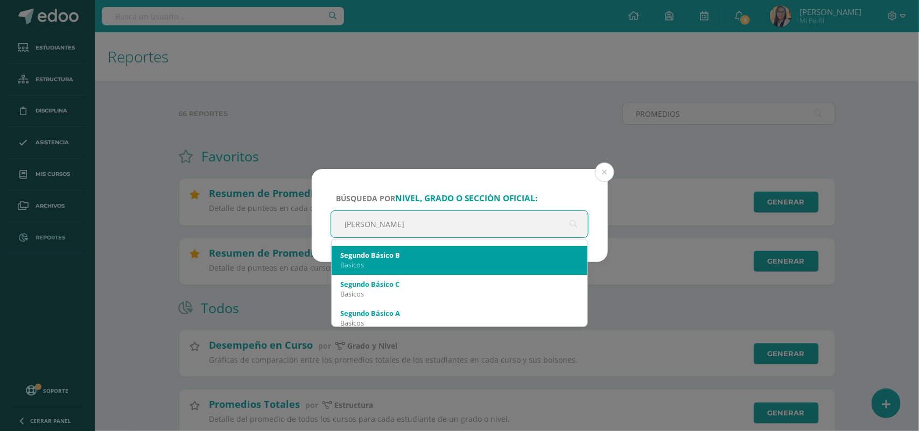
scroll to position [29, 0]
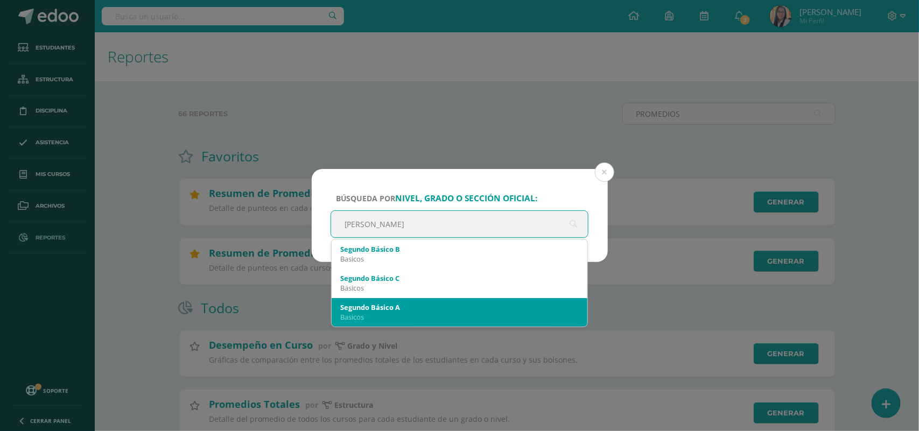
click at [367, 307] on div "Segundo Básico A" at bounding box center [459, 308] width 239 height 10
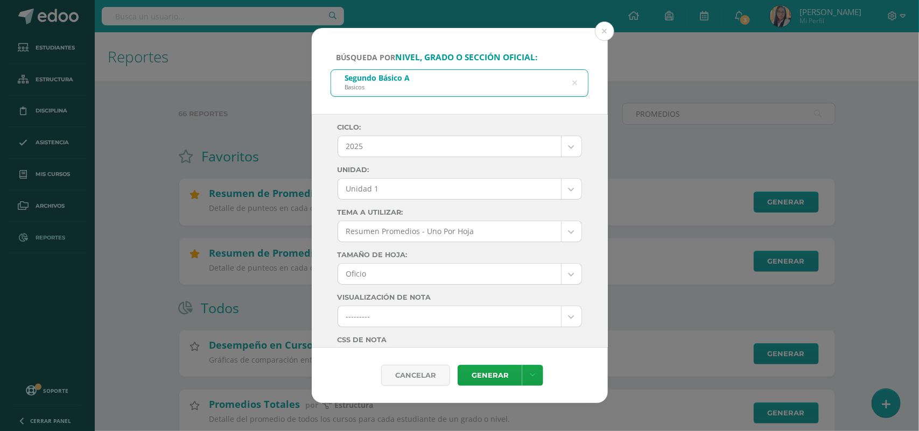
click at [565, 192] on body "Búsqueda por nivel, grado o sección oficial: Segundo Básico A Basicos [PERSON_N…" at bounding box center [459, 295] width 919 height 590
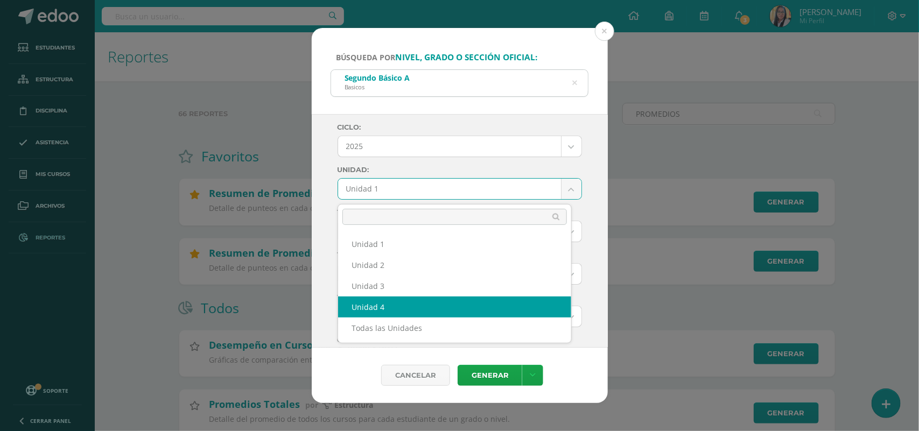
select select "Unidad 4"
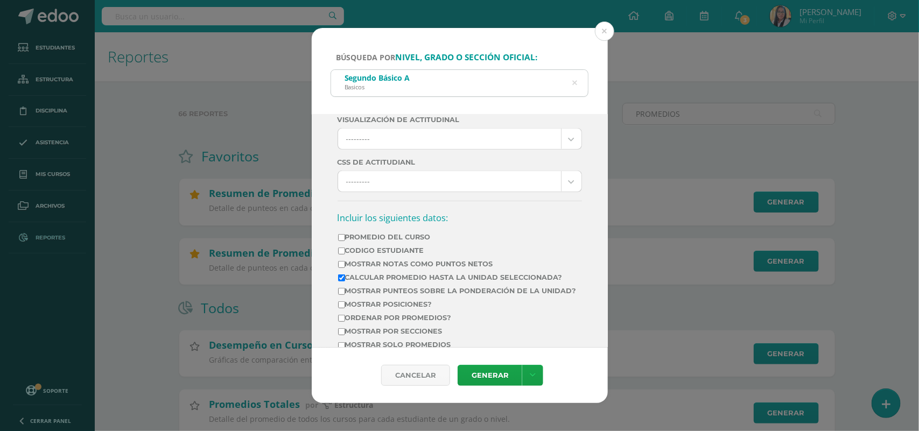
scroll to position [269, 0]
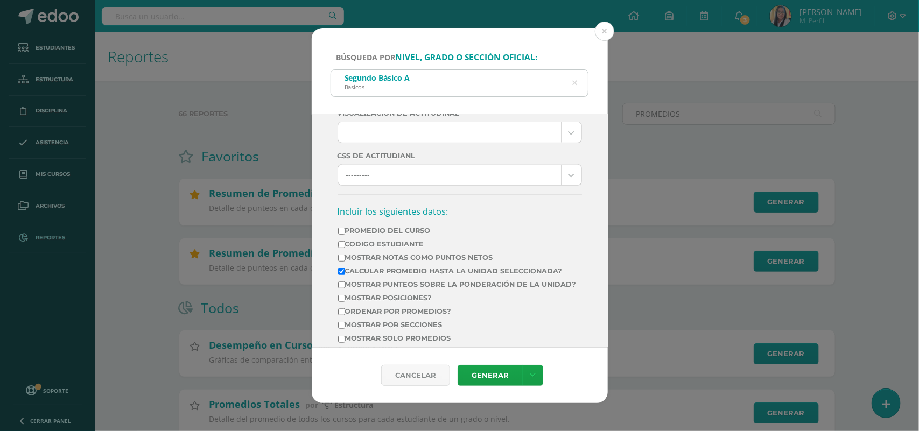
click at [341, 235] on input "Promedio del Curso" at bounding box center [341, 231] width 7 height 7
checkbox input "true"
click at [341, 262] on input "Mostrar Notas Como Puntos Netos" at bounding box center [341, 258] width 7 height 7
checkbox input "true"
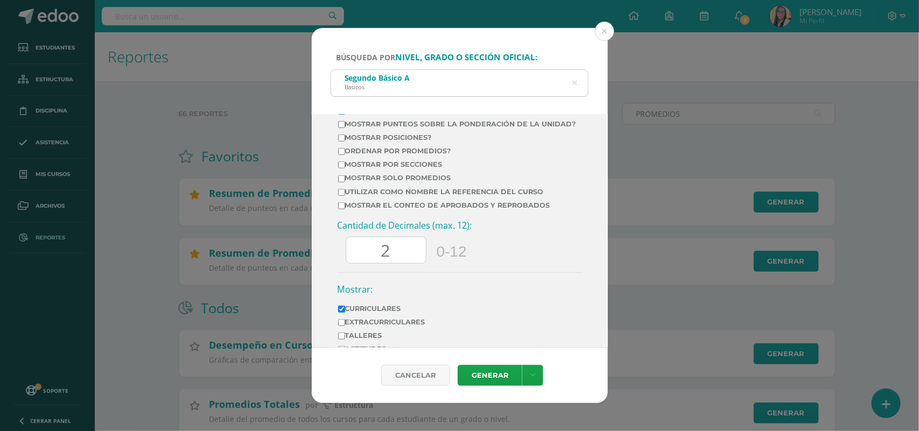
scroll to position [505, 0]
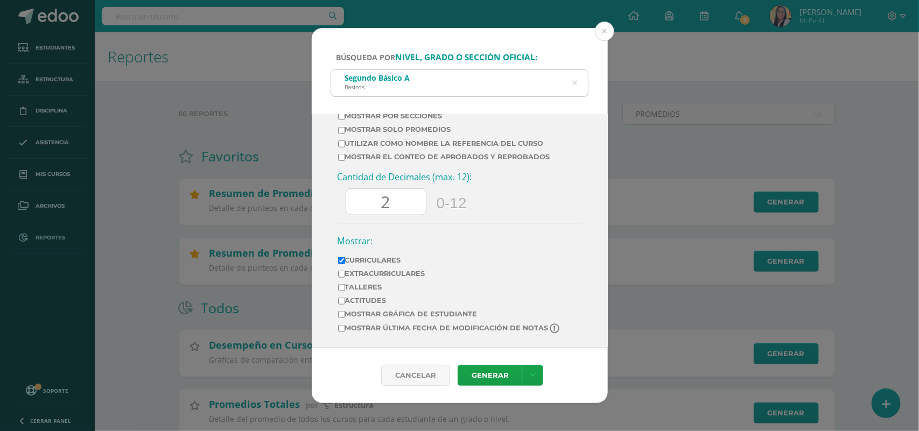
click at [401, 198] on input "2" at bounding box center [386, 202] width 80 height 26
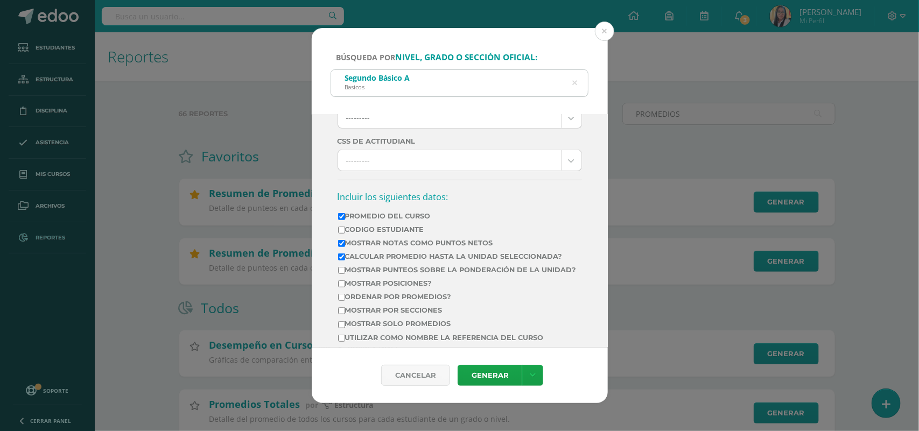
scroll to position [303, 0]
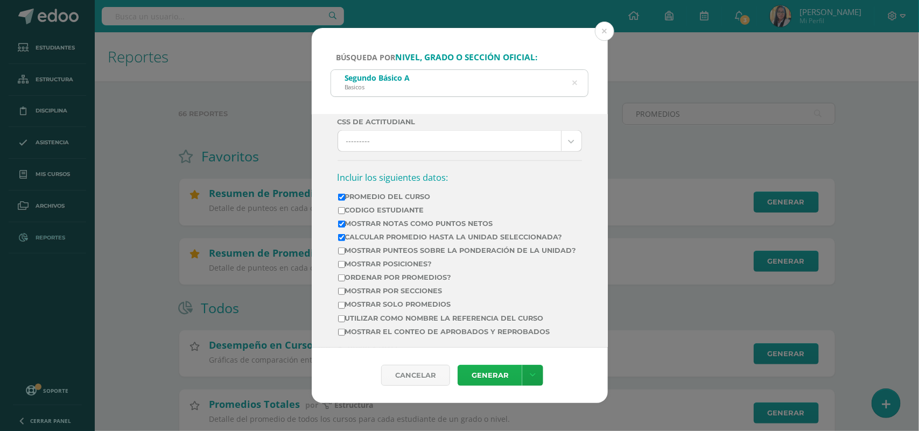
click at [481, 375] on link "Generar" at bounding box center [490, 375] width 65 height 21
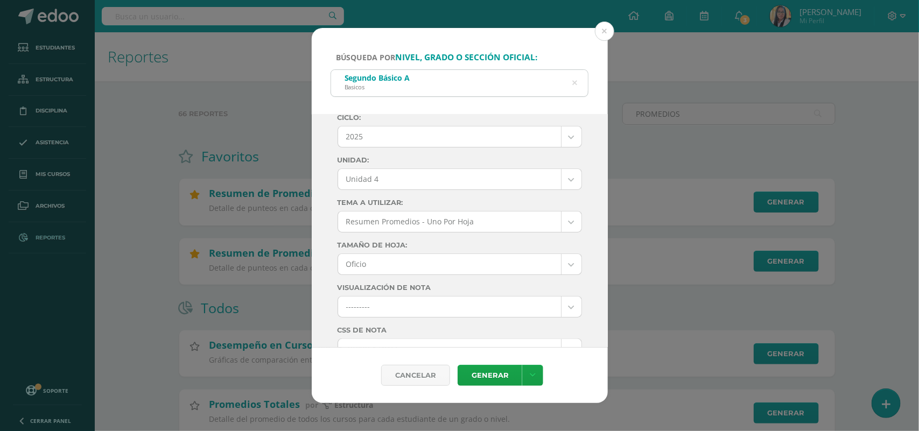
scroll to position [0, 0]
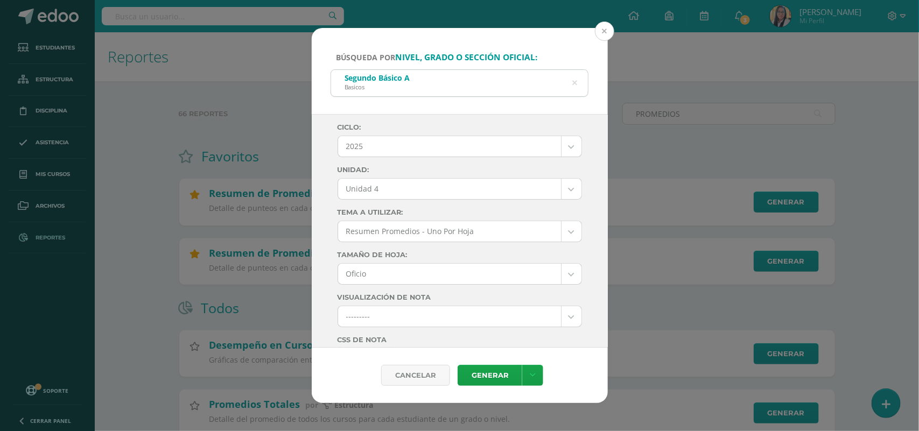
click at [605, 31] on button at bounding box center [604, 31] width 19 height 19
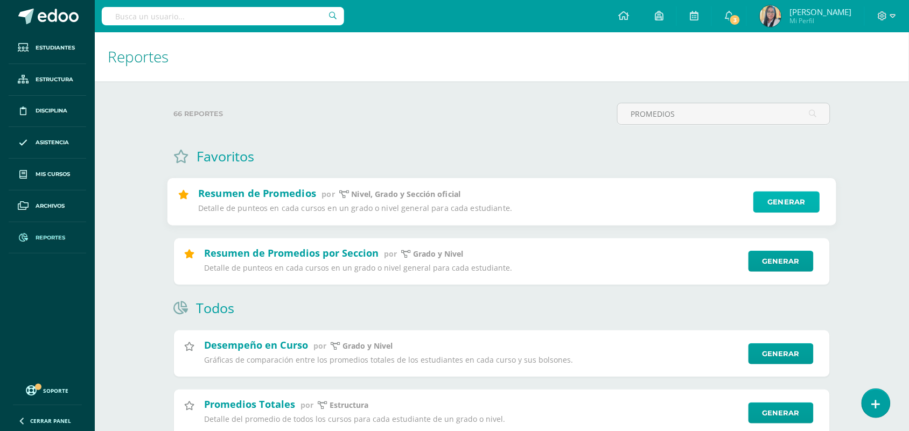
click at [774, 209] on link "Generar" at bounding box center [786, 203] width 66 height 22
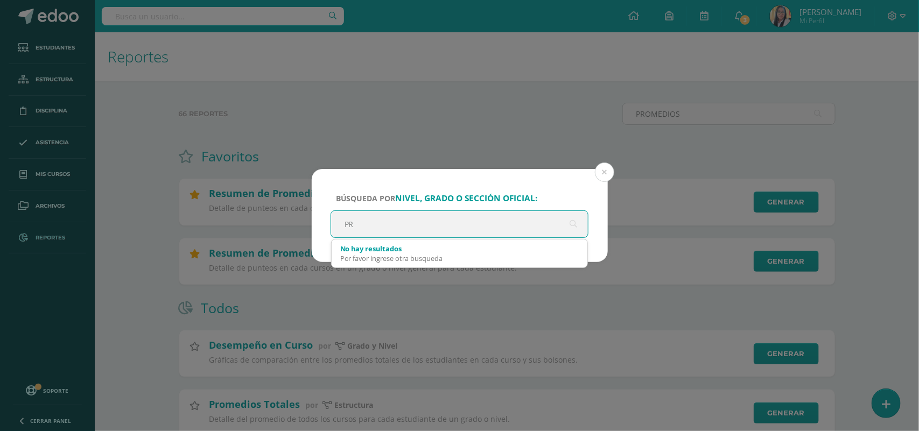
type input "P"
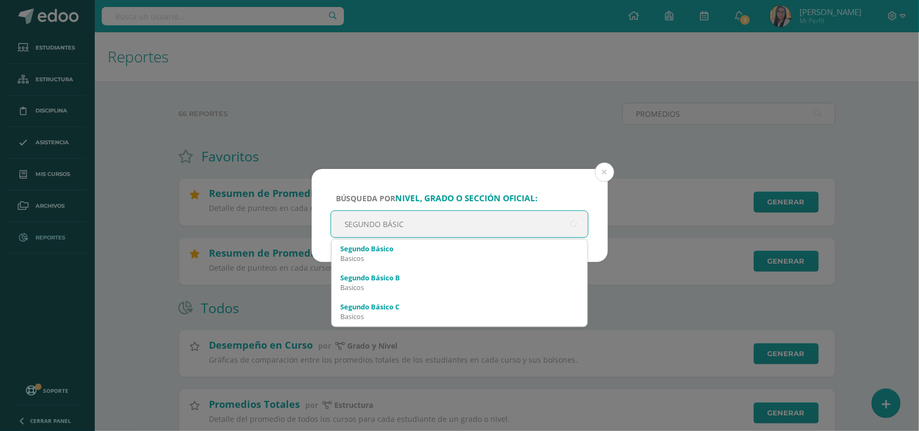
type input "SEGUNDO BÁSICO"
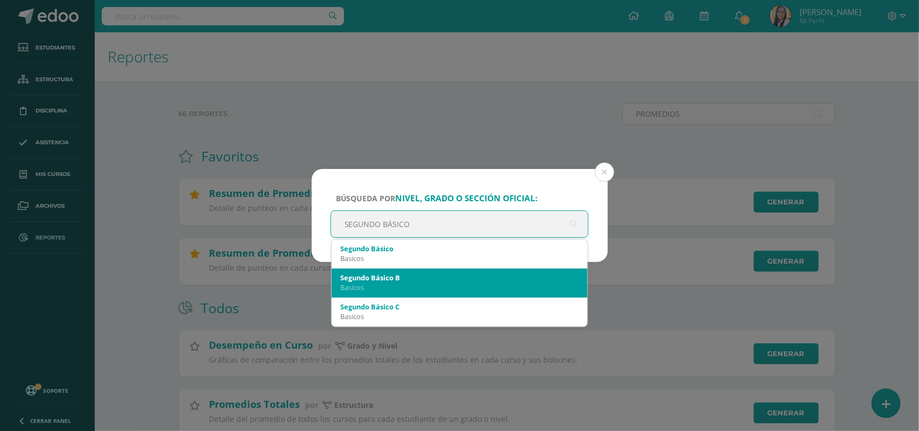
click at [383, 292] on div "Segundo Básico B Basicos" at bounding box center [459, 283] width 239 height 28
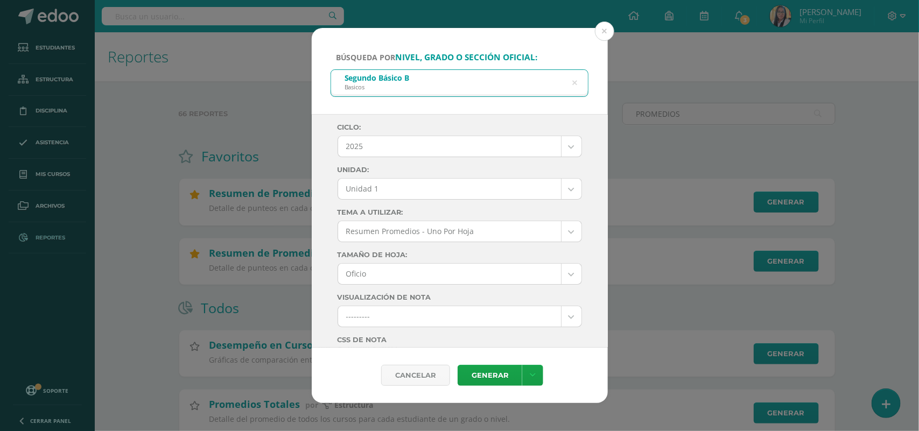
click at [559, 194] on body "Búsqueda por nivel, grado o sección oficial: Segundo Básico B Basicos SEGUNDO B…" at bounding box center [459, 295] width 919 height 590
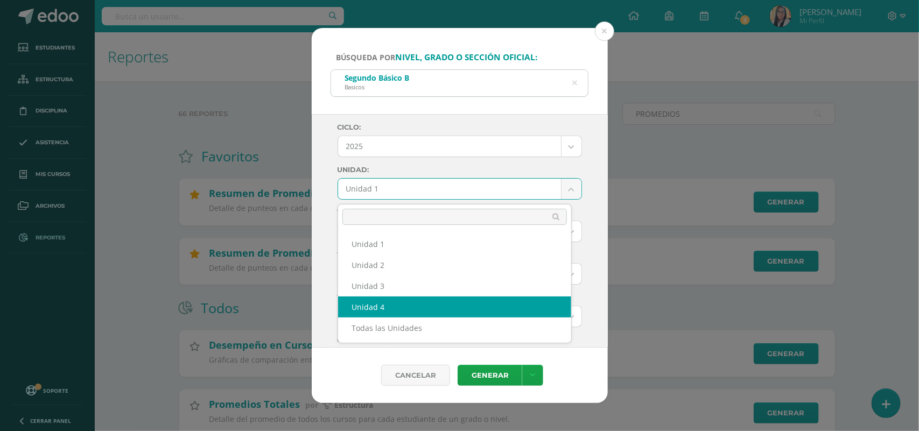
select select "Unidad 4"
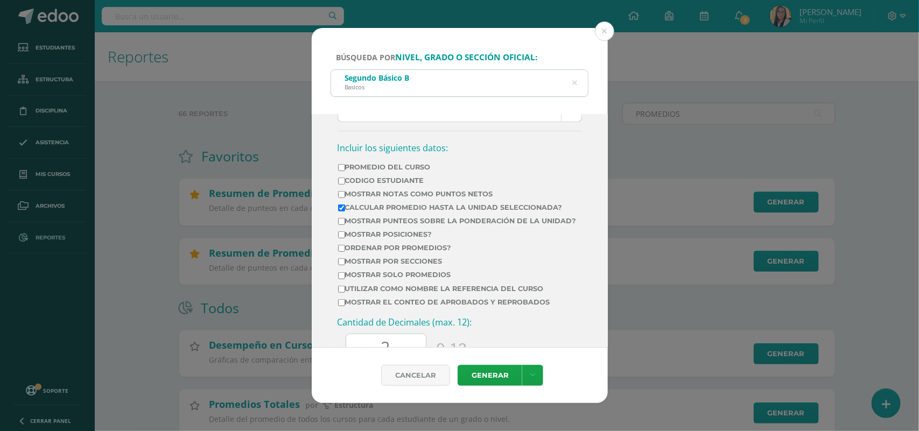
scroll to position [337, 0]
click at [340, 167] on input "Promedio del Curso" at bounding box center [341, 163] width 7 height 7
checkbox input "true"
click at [340, 194] on input "Mostrar Notas Como Puntos Netos" at bounding box center [341, 190] width 7 height 7
checkbox input "true"
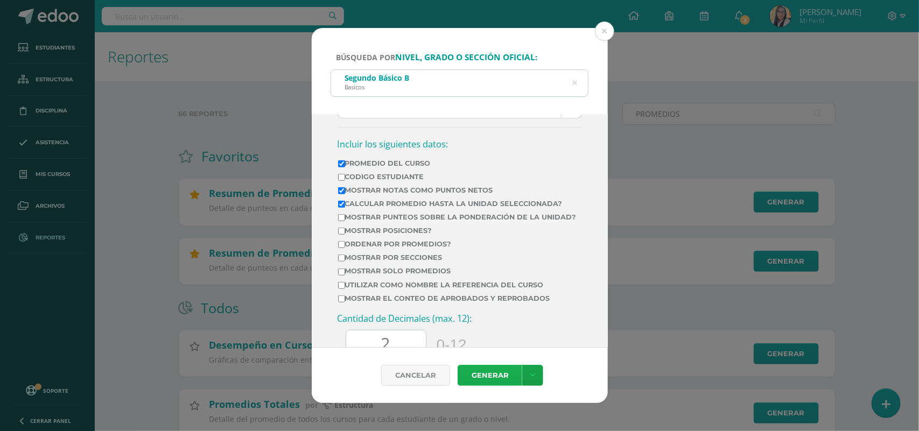
click at [487, 375] on link "Generar" at bounding box center [490, 375] width 65 height 21
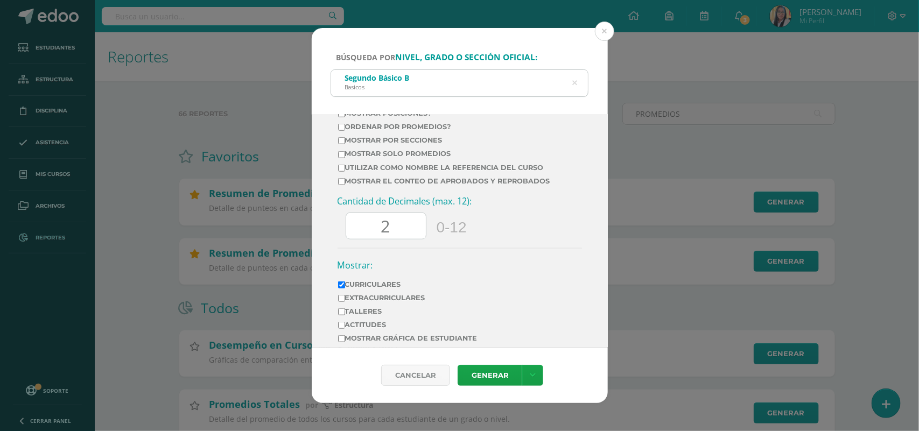
scroll to position [471, 0]
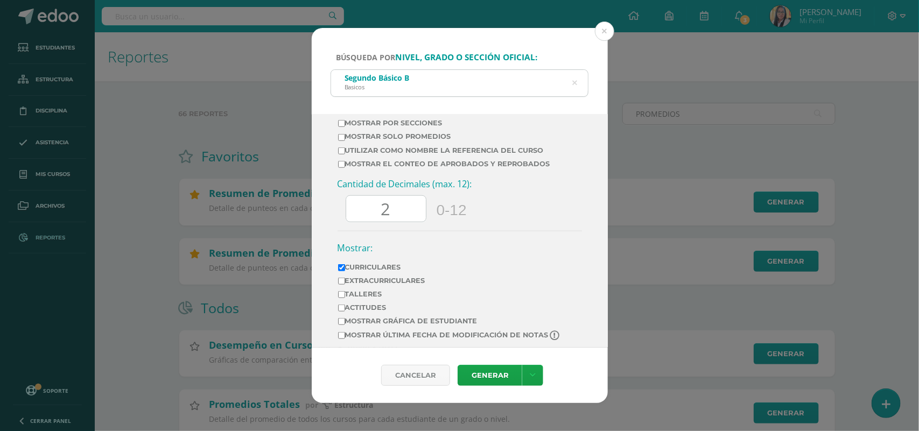
click at [397, 222] on input "2" at bounding box center [386, 209] width 80 height 26
click at [495, 376] on link "Generar" at bounding box center [490, 375] width 65 height 21
click at [614, 20] on div "Búsqueda por nivel, grado o sección oficial: Segundo Básico B Basicos SEGUNDO B…" at bounding box center [459, 215] width 919 height 431
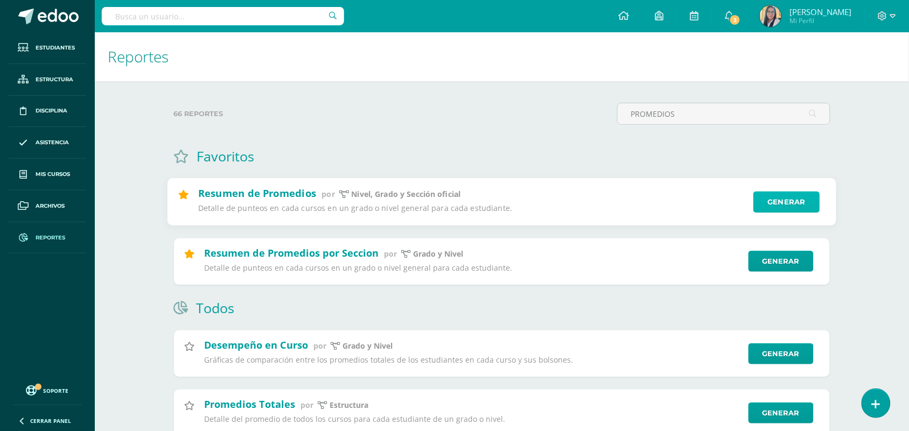
click at [784, 200] on link "Generar" at bounding box center [786, 203] width 66 height 22
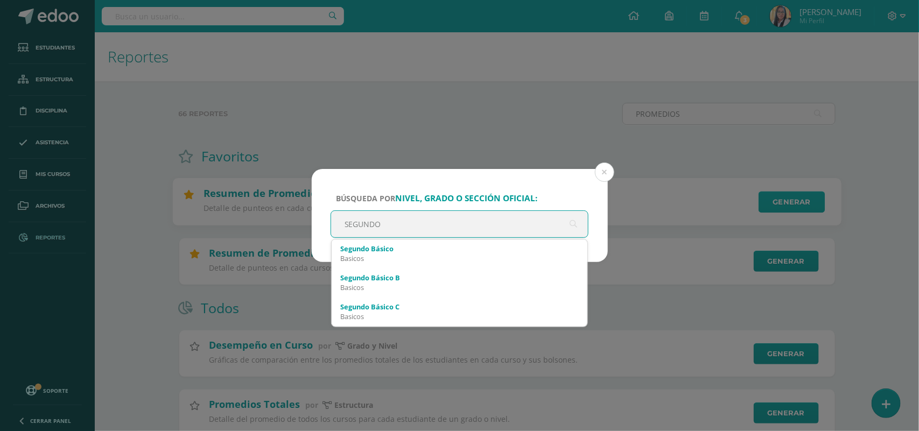
type input "SEGUNDO"
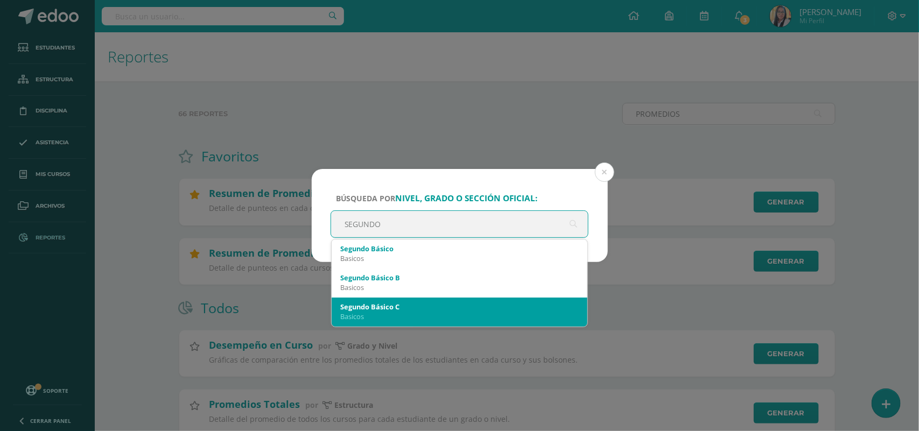
click at [365, 312] on div "Basicos" at bounding box center [459, 317] width 239 height 10
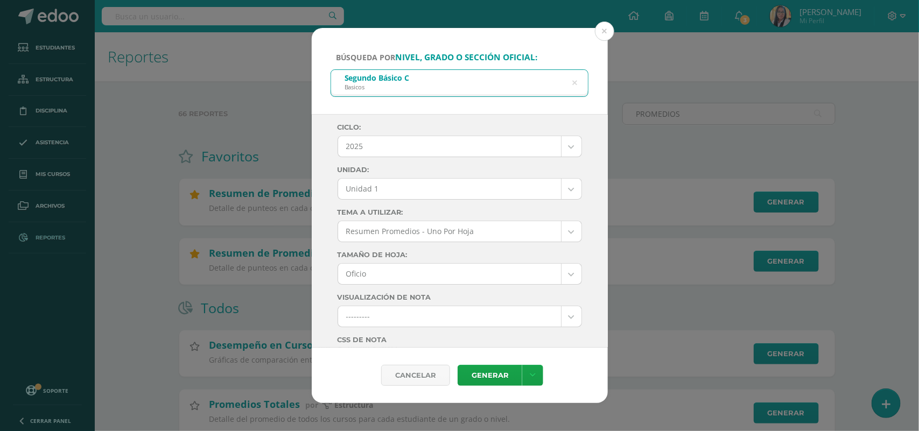
click at [565, 190] on body "Búsqueda por nivel, grado o sección oficial: Segundo Básico C Basicos SEGUNDO C…" at bounding box center [459, 295] width 919 height 590
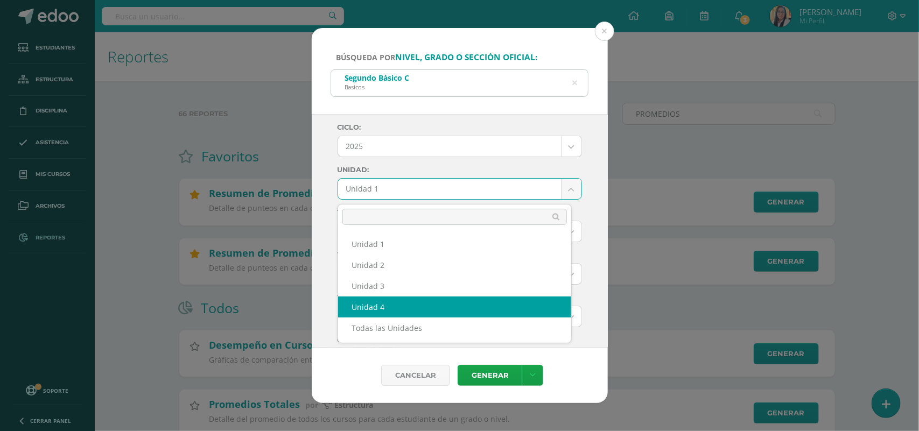
select select "Unidad 4"
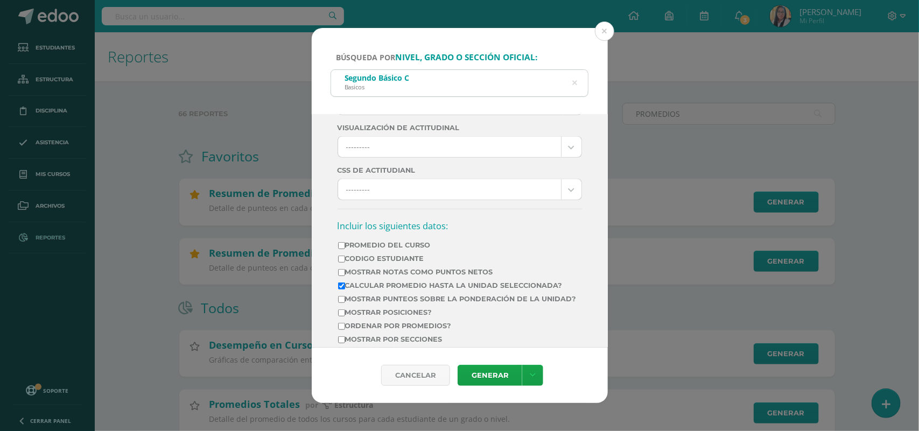
scroll to position [337, 0]
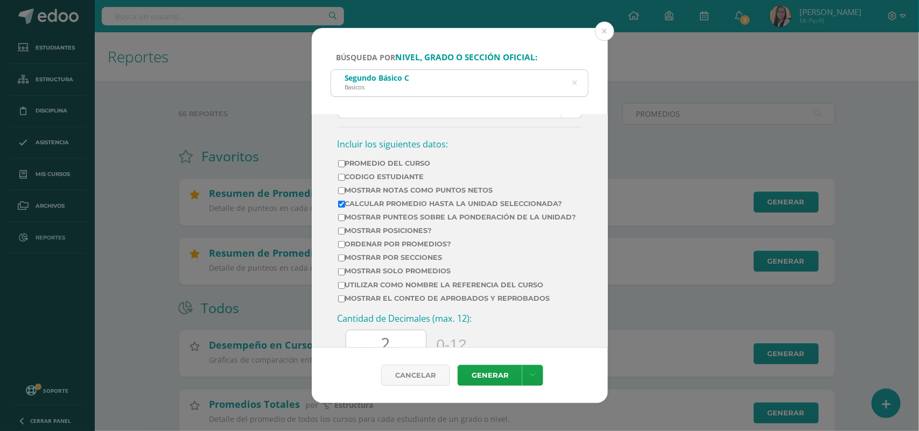
click at [341, 167] on input "Promedio del Curso" at bounding box center [341, 163] width 7 height 7
checkbox input "true"
click at [340, 194] on input "Mostrar Notas Como Puntos Netos" at bounding box center [341, 190] width 7 height 7
checkbox input "true"
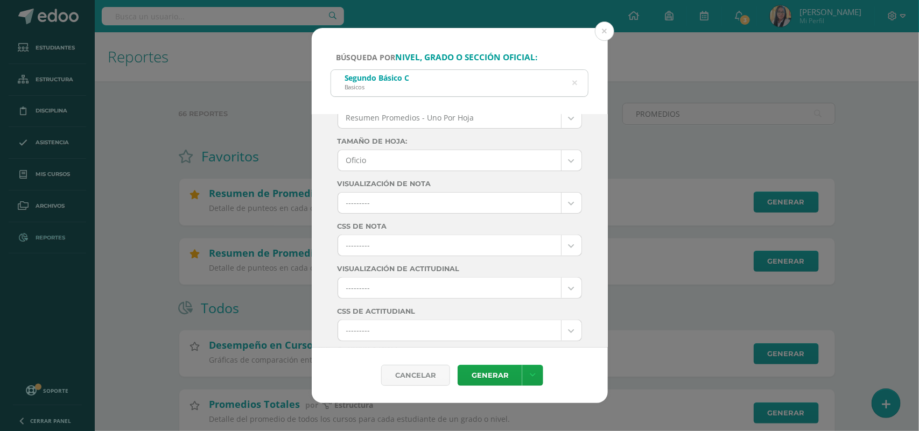
scroll to position [202, 0]
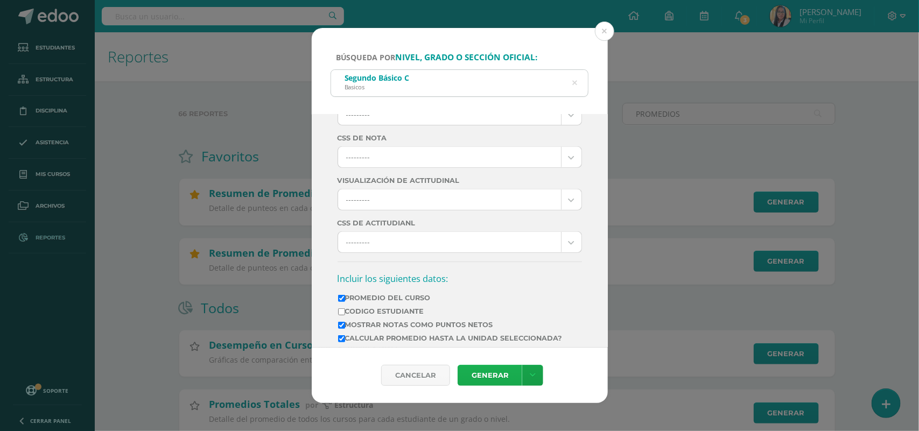
click at [488, 368] on link "Generar" at bounding box center [490, 375] width 65 height 21
